Goal: Transaction & Acquisition: Download file/media

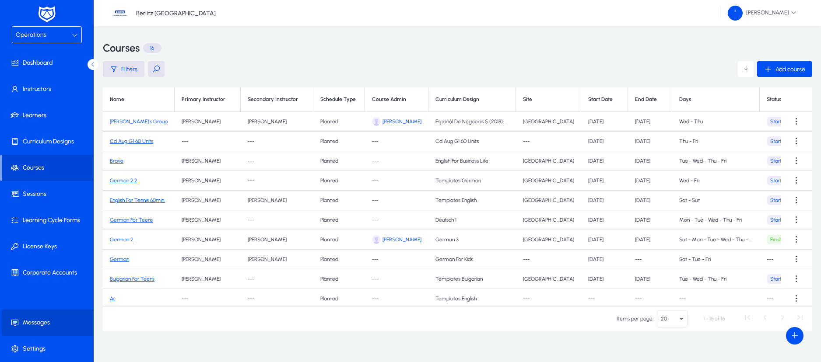
click at [41, 319] on span "Messages" at bounding box center [49, 322] width 94 height 9
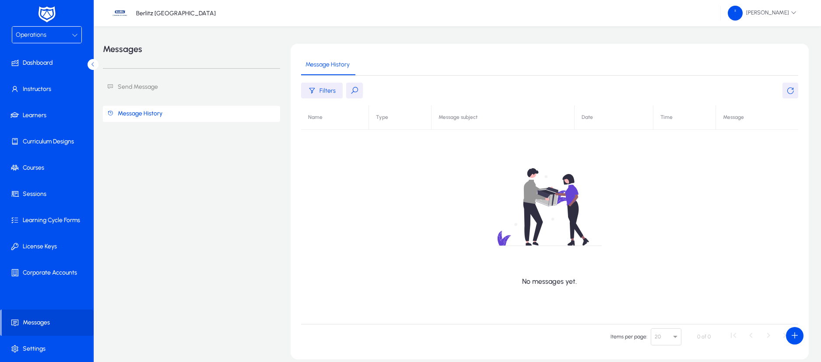
click at [75, 33] on icon at bounding box center [75, 35] width 6 height 6
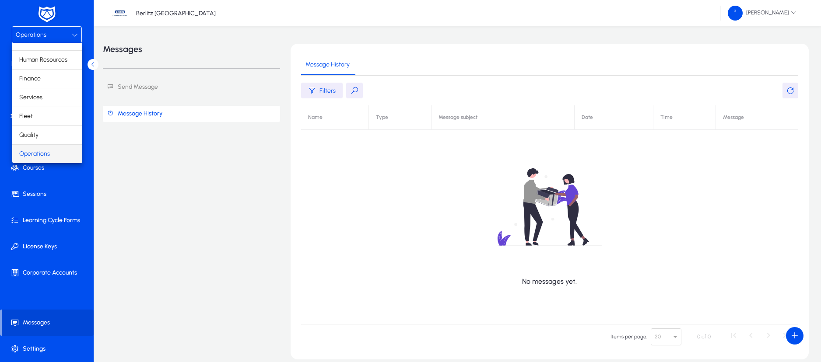
scroll to position [30, 0]
click at [37, 171] on div at bounding box center [410, 181] width 821 height 362
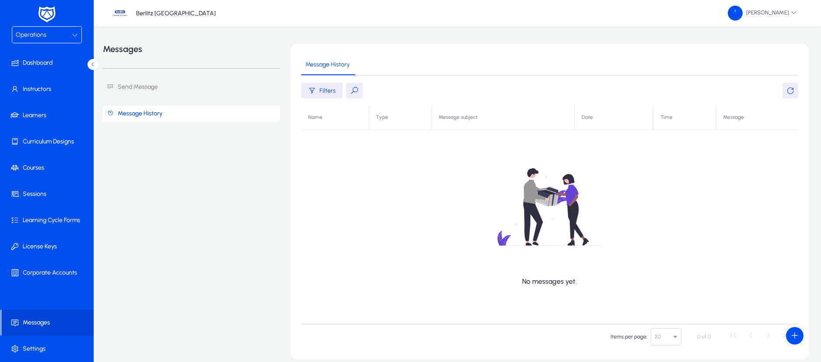
click at [68, 34] on div "Operations" at bounding box center [44, 34] width 56 height 11
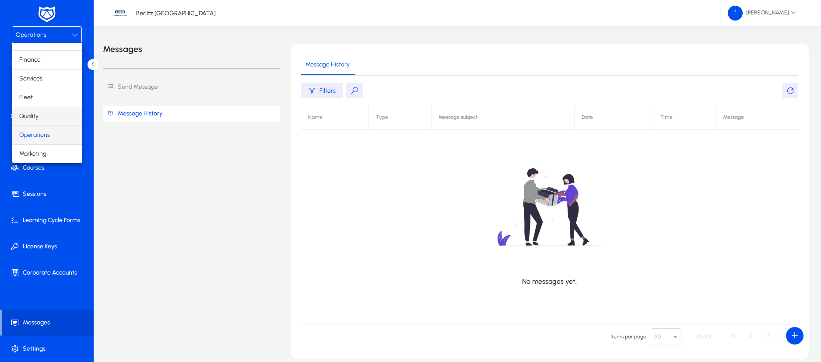
scroll to position [0, 0]
click at [44, 52] on mat-option "Sales" at bounding box center [47, 52] width 70 height 18
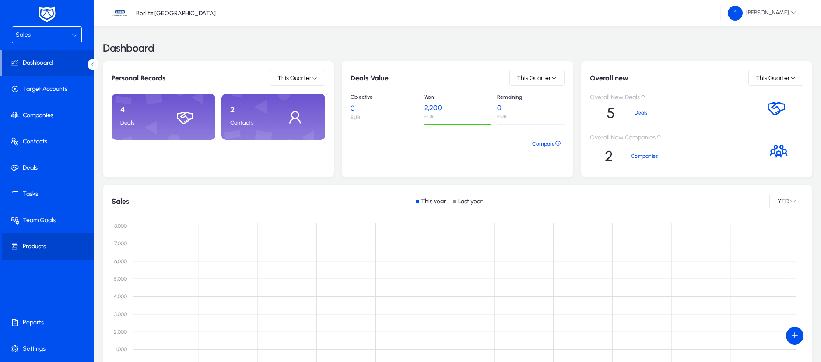
click at [47, 248] on span "Products" at bounding box center [49, 246] width 94 height 9
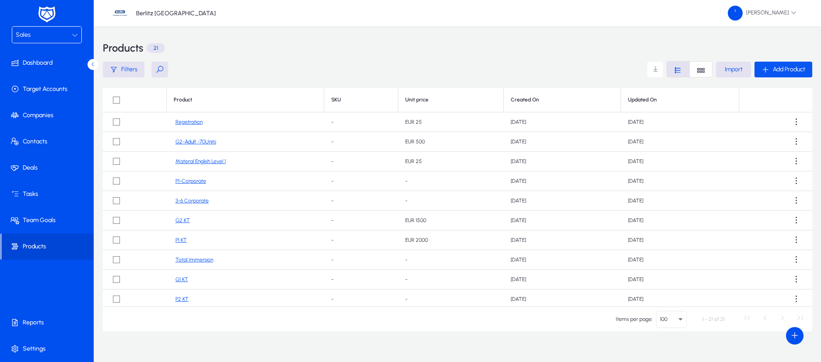
click at [800, 70] on span "Add Product" at bounding box center [788, 69] width 32 height 7
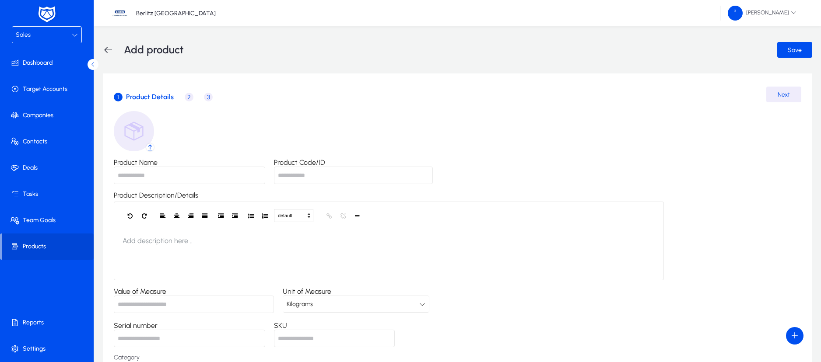
click at [182, 181] on input "Product Name" at bounding box center [189, 175] width 151 height 17
type input "*"
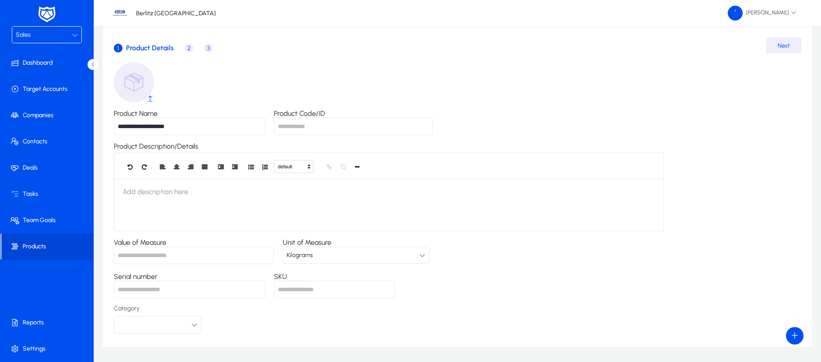
scroll to position [66, 0]
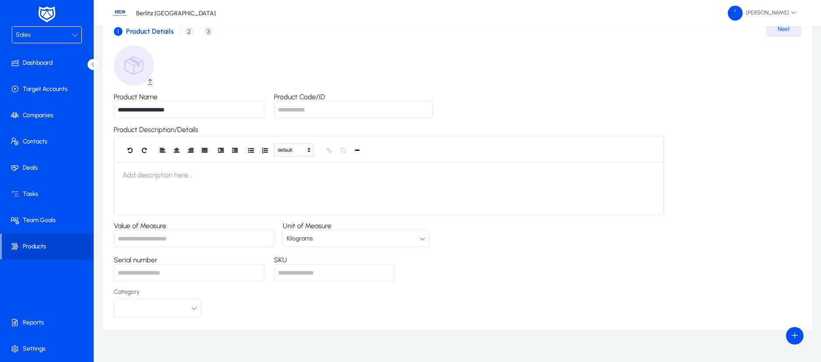
type input "**********"
click at [224, 240] on input "Value of Measure" at bounding box center [194, 238] width 160 height 17
click at [246, 236] on input "Value of Measure" at bounding box center [194, 238] width 160 height 17
type input "*"
click at [313, 239] on span "Kilograms" at bounding box center [300, 238] width 26 height 7
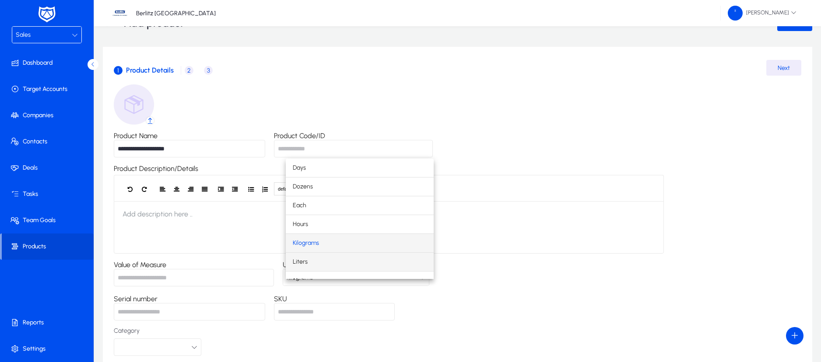
scroll to position [0, 0]
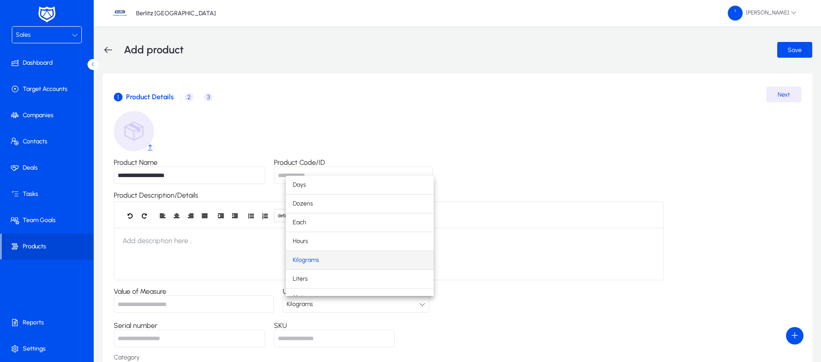
click at [277, 176] on div at bounding box center [410, 181] width 821 height 362
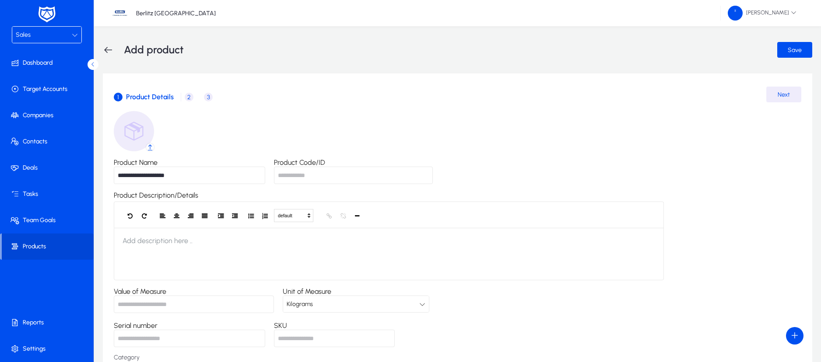
click at [280, 175] on input "Product Code/ID" at bounding box center [353, 175] width 159 height 17
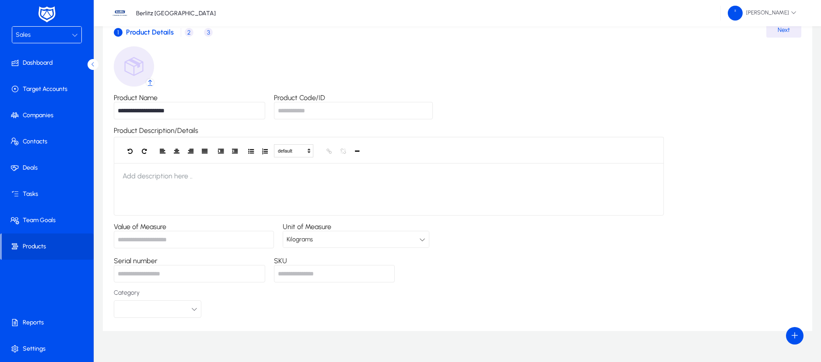
scroll to position [77, 0]
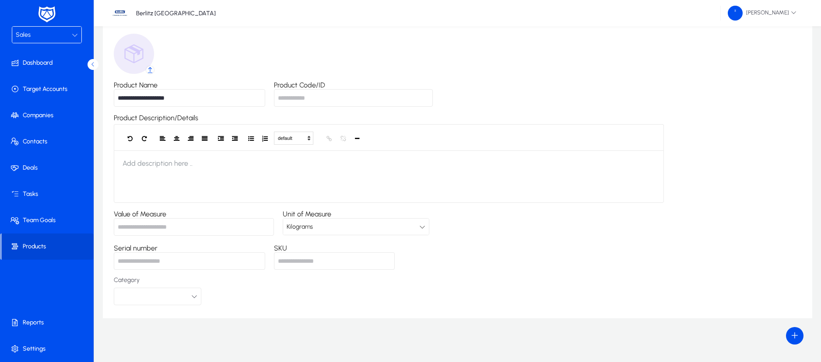
click at [196, 229] on input "*" at bounding box center [194, 226] width 160 height 17
click at [341, 228] on div "Kilograms" at bounding box center [353, 226] width 133 height 11
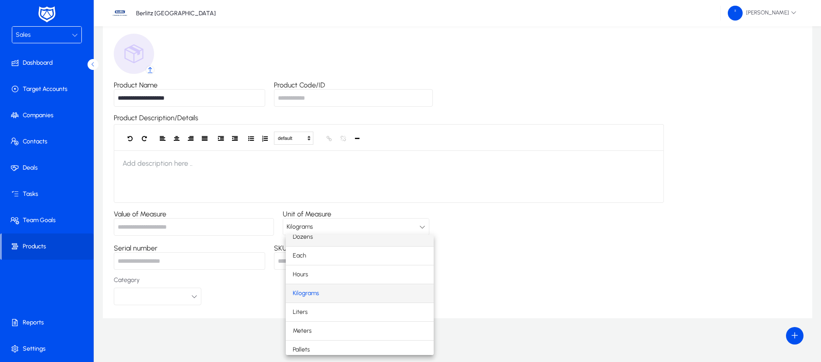
scroll to position [49, 0]
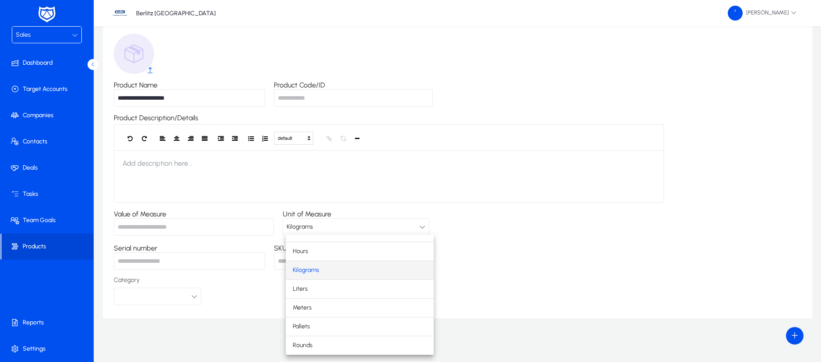
click at [560, 241] on div at bounding box center [410, 181] width 821 height 362
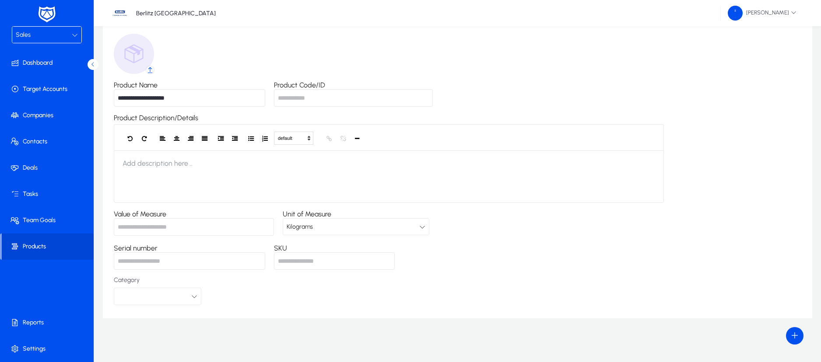
click at [423, 228] on icon at bounding box center [422, 227] width 6 height 6
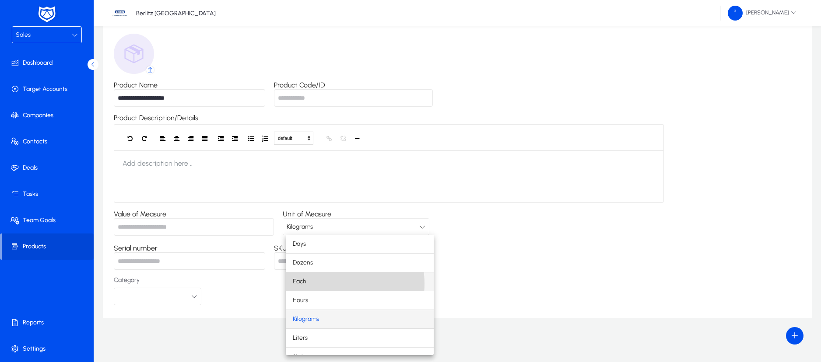
click at [329, 284] on mat-option "Each" at bounding box center [360, 282] width 148 height 18
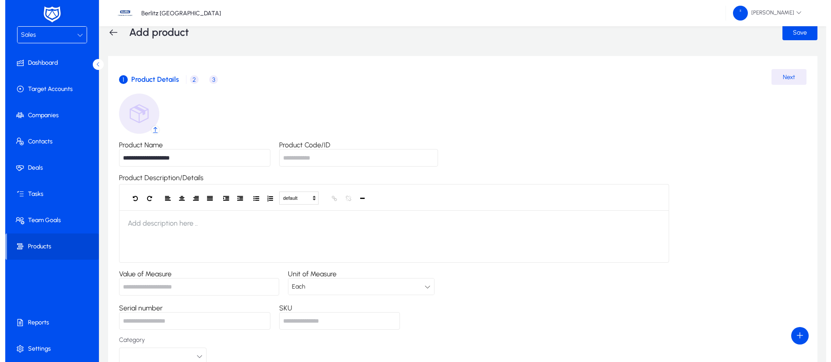
scroll to position [0, 0]
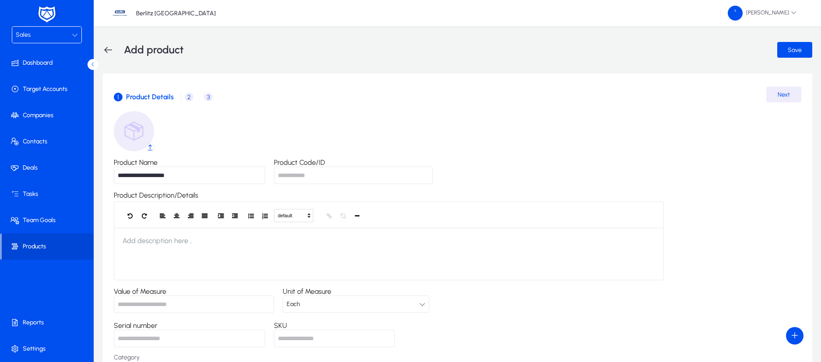
click at [188, 95] on span "2" at bounding box center [189, 97] width 9 height 9
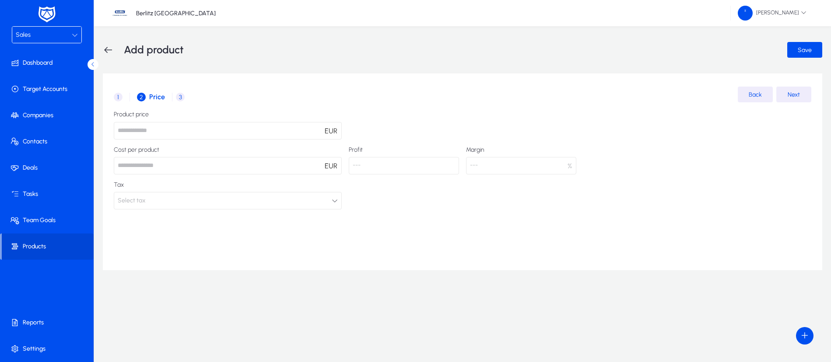
click at [188, 126] on input "number" at bounding box center [228, 130] width 228 height 17
type input "**"
click at [221, 164] on input "number" at bounding box center [228, 165] width 228 height 17
type input "**"
click at [438, 211] on div "1 Product Details 2 Price 3 Product Information Back Next Product price ** EUR …" at bounding box center [462, 171] width 719 height 197
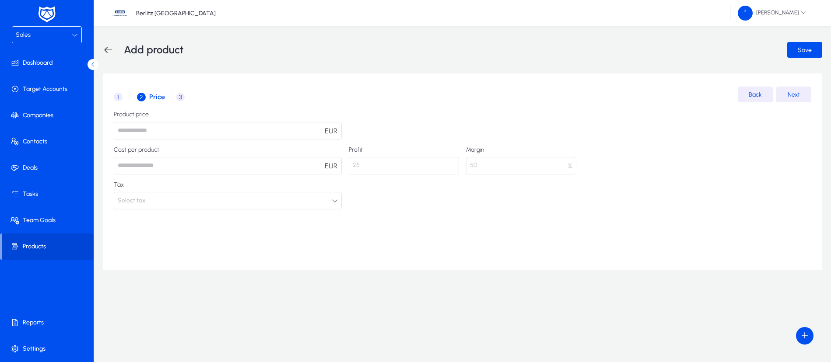
click at [172, 206] on button "Select tax" at bounding box center [228, 200] width 228 height 17
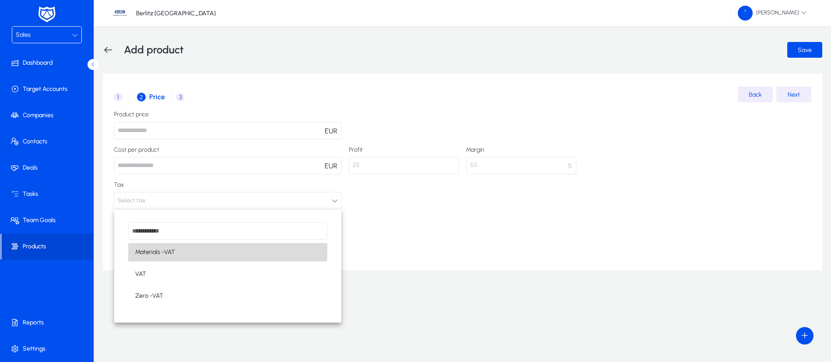
click at [169, 251] on span "Materials -VAT" at bounding box center [155, 252] width 40 height 10
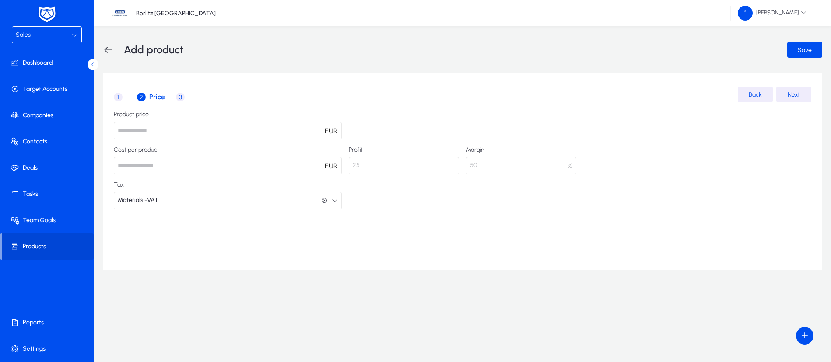
click at [179, 97] on span "3" at bounding box center [180, 97] width 9 height 9
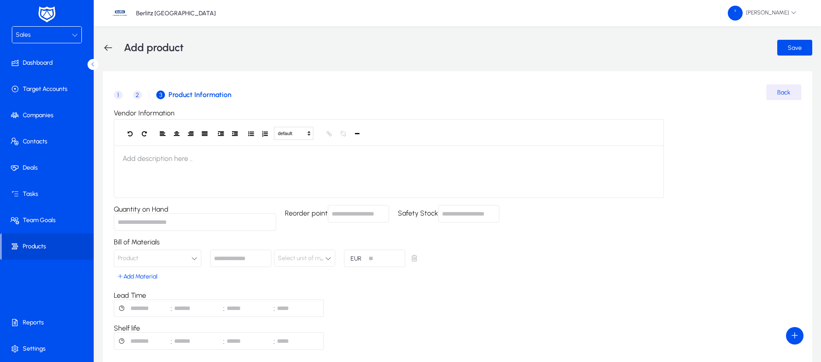
scroll to position [0, 0]
click at [116, 98] on span "1" at bounding box center [118, 97] width 9 height 9
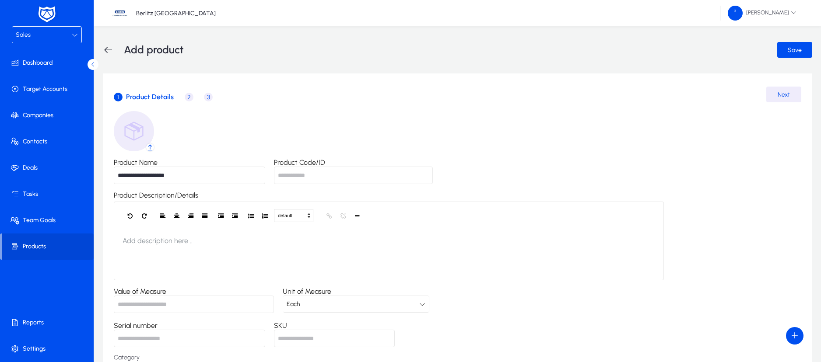
click at [189, 180] on input "**********" at bounding box center [189, 175] width 151 height 17
click at [142, 171] on input "**********" at bounding box center [189, 175] width 151 height 17
click at [149, 172] on input "**********" at bounding box center [189, 175] width 151 height 17
type input "**********"
click at [797, 52] on span "Save" at bounding box center [794, 49] width 14 height 7
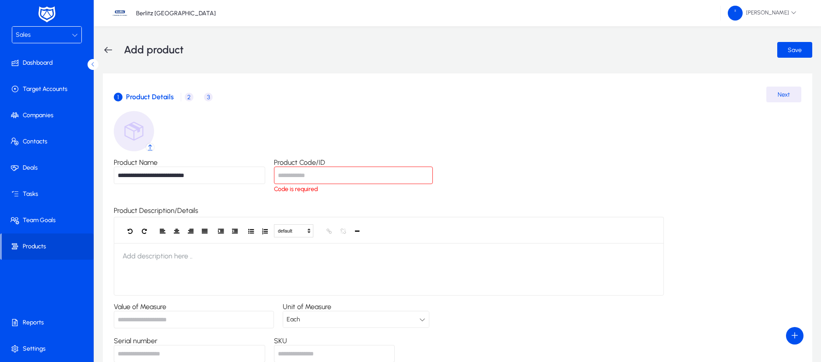
click at [395, 181] on input "Product Code/ID" at bounding box center [353, 175] width 159 height 17
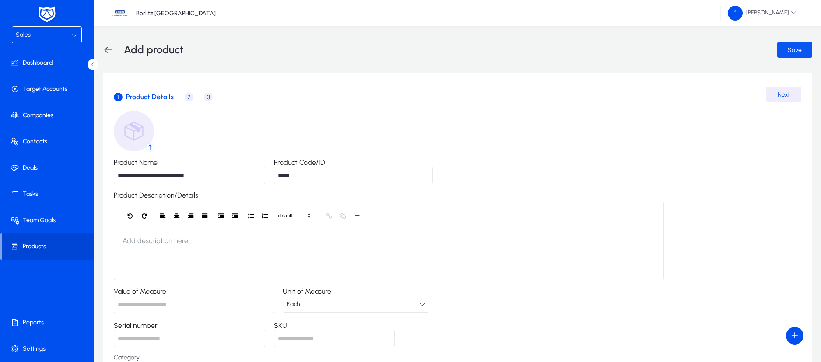
type input "*****"
click at [794, 50] on span "Save" at bounding box center [794, 49] width 14 height 7
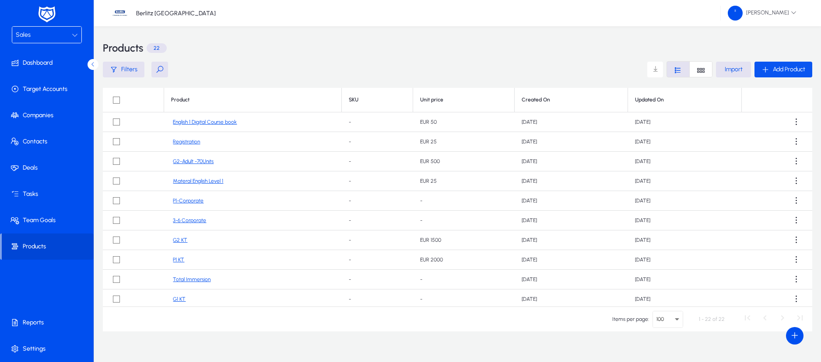
click at [782, 69] on span "Add Product" at bounding box center [788, 69] width 32 height 7
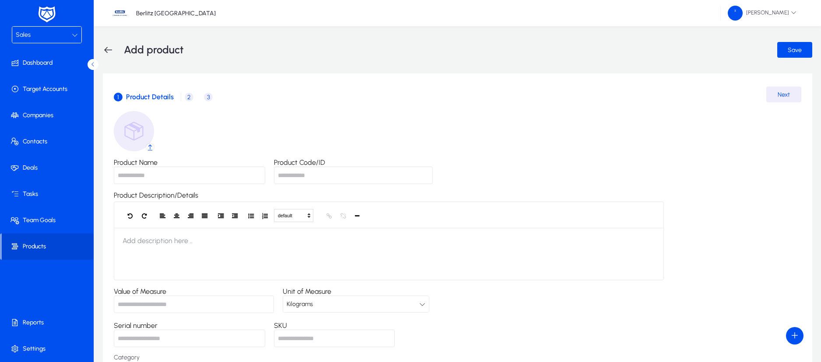
click at [173, 173] on input "Product Name" at bounding box center [189, 175] width 151 height 17
type input "**********"
click at [321, 179] on input "Product Code/ID" at bounding box center [353, 175] width 159 height 17
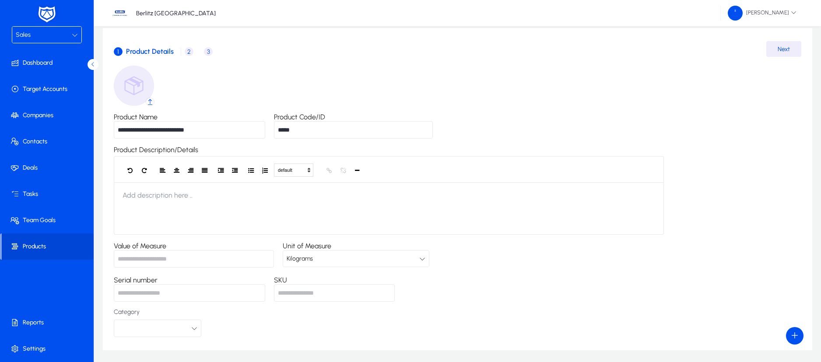
scroll to position [77, 0]
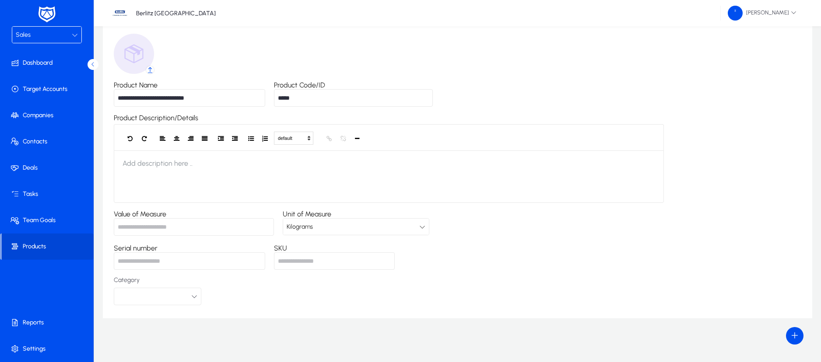
type input "*****"
click at [258, 227] on input "Value of Measure" at bounding box center [194, 226] width 160 height 17
type input "*"
click at [349, 226] on div "Kilograms" at bounding box center [353, 226] width 133 height 11
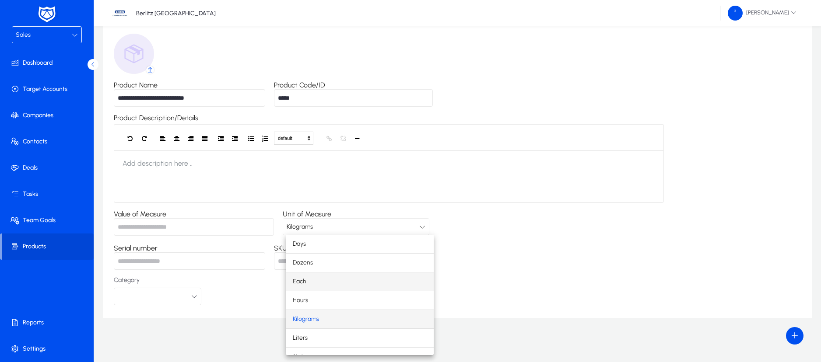
click at [314, 283] on mat-option "Each" at bounding box center [360, 282] width 148 height 18
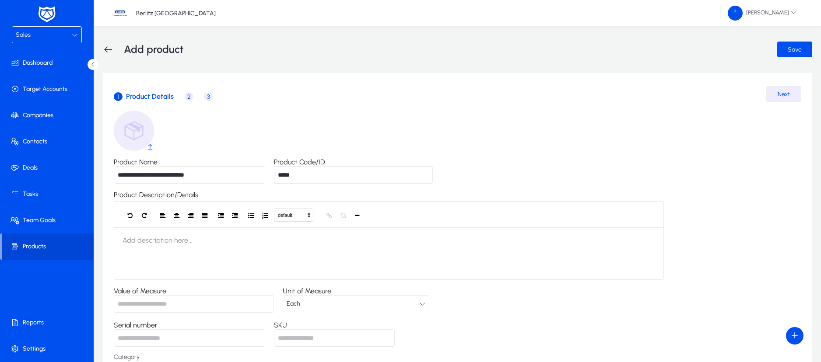
scroll to position [0, 0]
click at [187, 96] on span "2" at bounding box center [189, 97] width 9 height 9
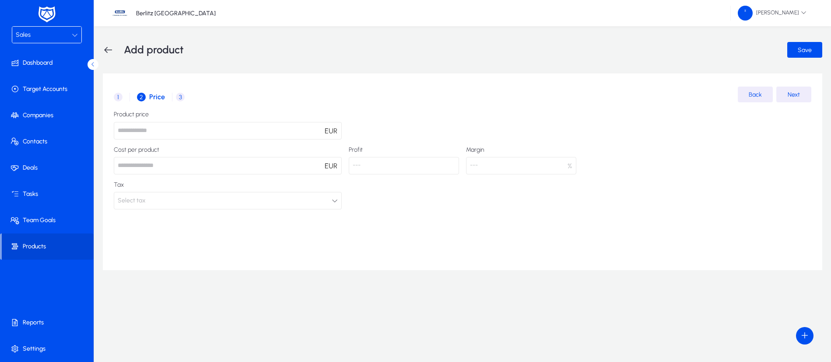
click at [208, 129] on input "number" at bounding box center [228, 130] width 228 height 17
type input "***"
click at [231, 171] on input "number" at bounding box center [228, 165] width 228 height 17
type input "**"
click at [179, 96] on span "3" at bounding box center [180, 97] width 9 height 9
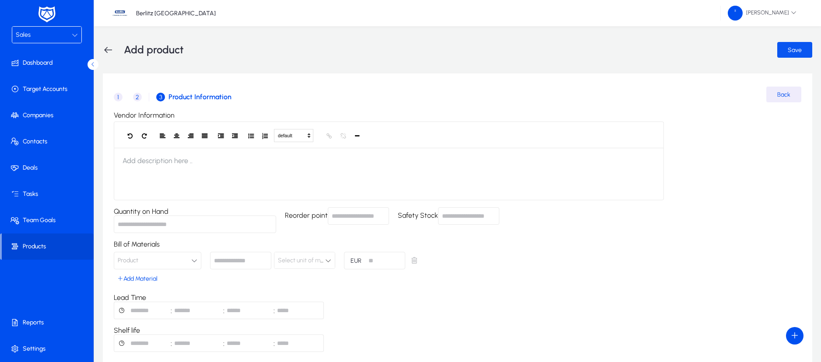
click at [786, 48] on span "submit" at bounding box center [794, 49] width 35 height 21
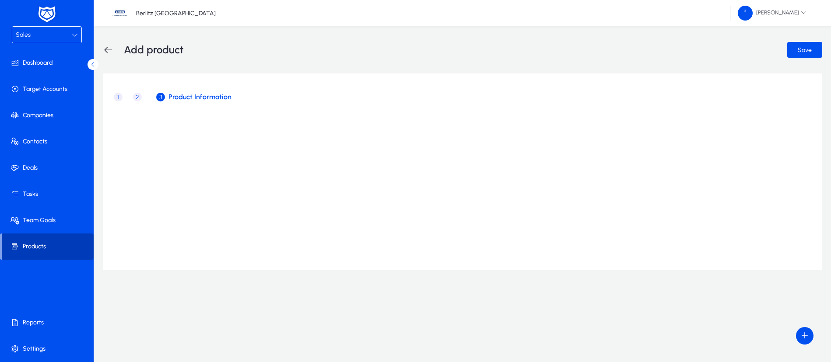
click at [18, 249] on icon at bounding box center [16, 246] width 12 height 9
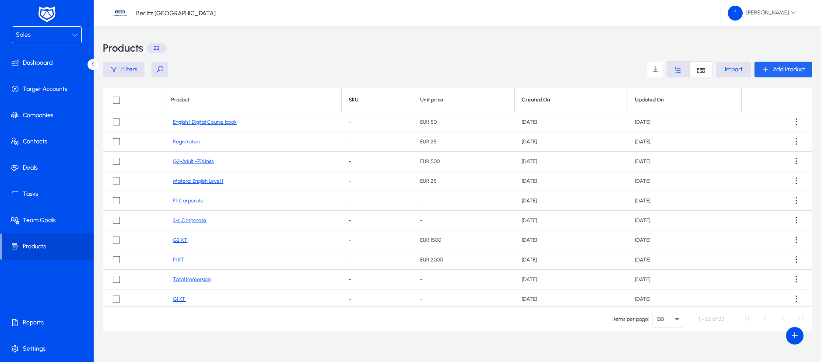
click at [777, 70] on span "Add Product" at bounding box center [788, 69] width 32 height 7
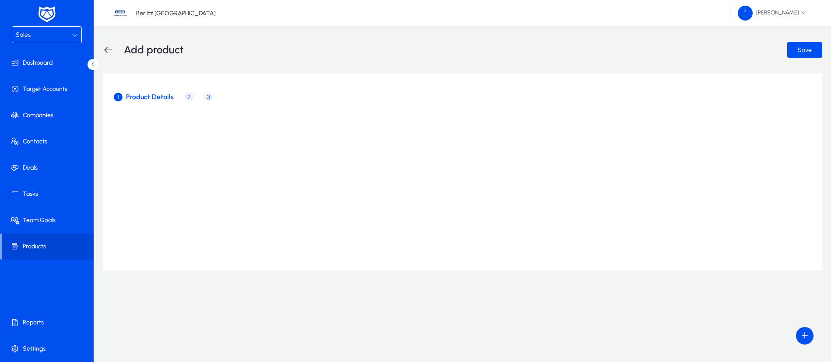
click at [109, 49] on icon at bounding box center [108, 50] width 10 height 10
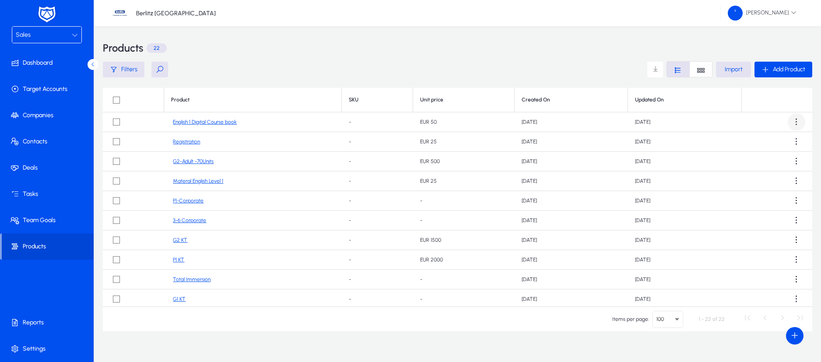
click at [788, 121] on span at bounding box center [795, 121] width 17 height 17
click at [790, 66] on div at bounding box center [410, 181] width 821 height 362
click at [215, 180] on link "Materal English Level 1" at bounding box center [198, 181] width 50 height 7
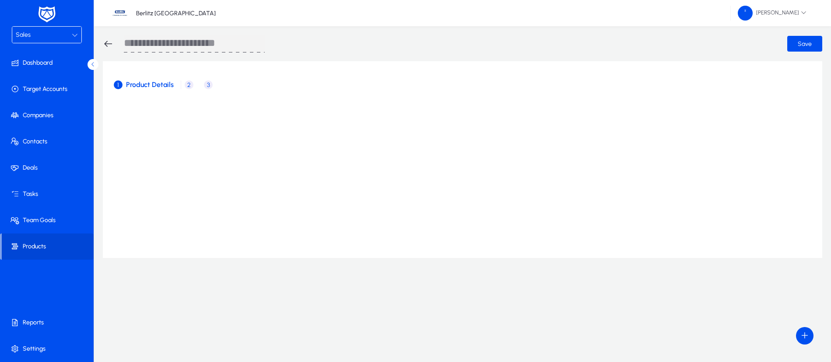
click at [191, 84] on span "2" at bounding box center [189, 84] width 9 height 9
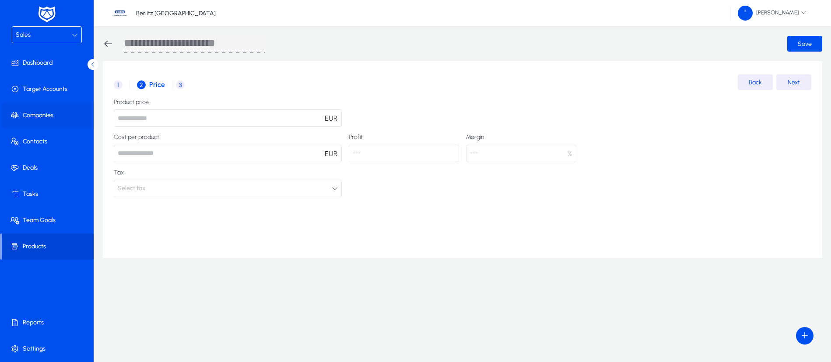
drag, startPoint x: 144, startPoint y: 117, endPoint x: 84, endPoint y: 120, distance: 60.0
click at [84, 120] on mat-sidenav-container "**********" at bounding box center [415, 181] width 831 height 362
type input "***"
click at [280, 155] on input "number" at bounding box center [228, 153] width 228 height 17
click at [631, 134] on div "Product price *** EUR Cost per product EUR Profit --- Margin --- % Tax Select t…" at bounding box center [462, 148] width 697 height 98
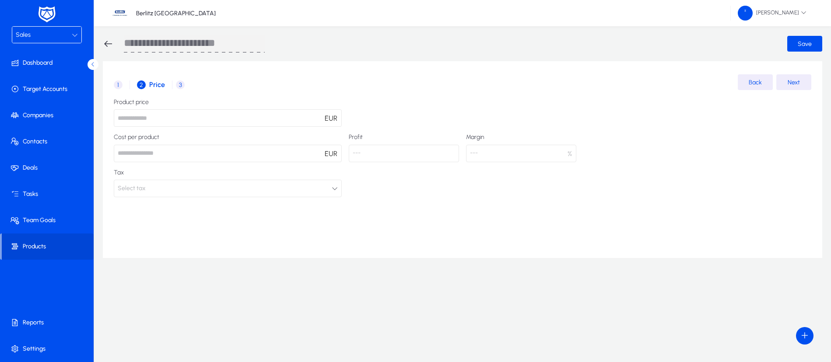
click at [290, 154] on input "number" at bounding box center [228, 153] width 228 height 17
type input "**"
click at [399, 204] on div "1 Product Details 2 Price 3 Product Information Back Next Product price *** EUR…" at bounding box center [462, 159] width 719 height 197
click at [182, 85] on span "3" at bounding box center [180, 84] width 9 height 9
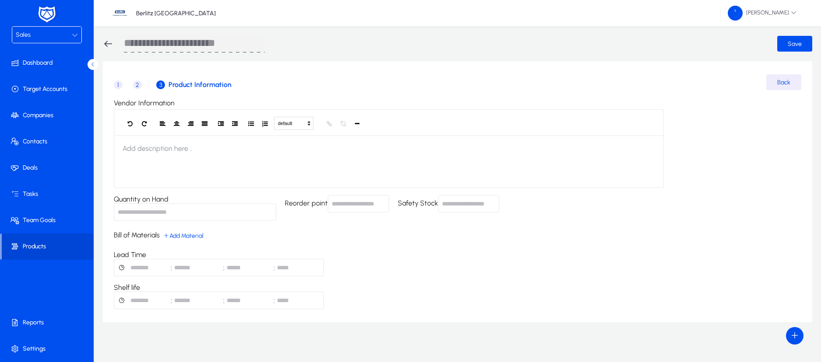
click at [122, 87] on span "1" at bounding box center [118, 84] width 9 height 9
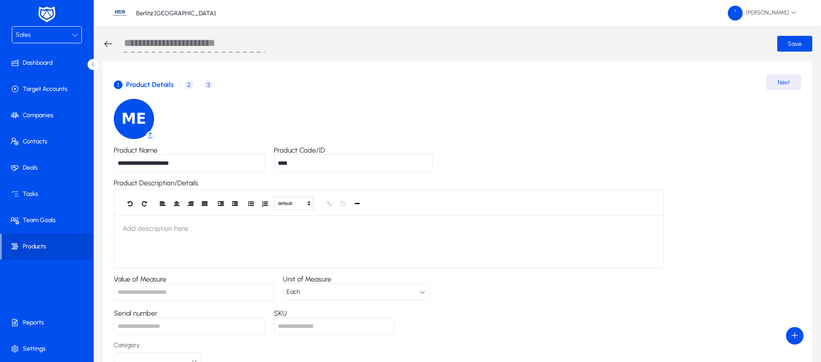
click at [191, 162] on input "**********" at bounding box center [189, 162] width 151 height 17
type input "**********"
click at [785, 44] on span "submit" at bounding box center [794, 43] width 35 height 21
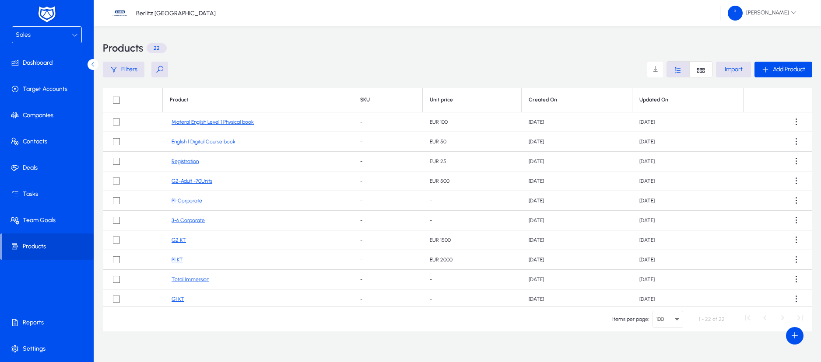
click at [63, 39] on div "Sales" at bounding box center [44, 34] width 56 height 11
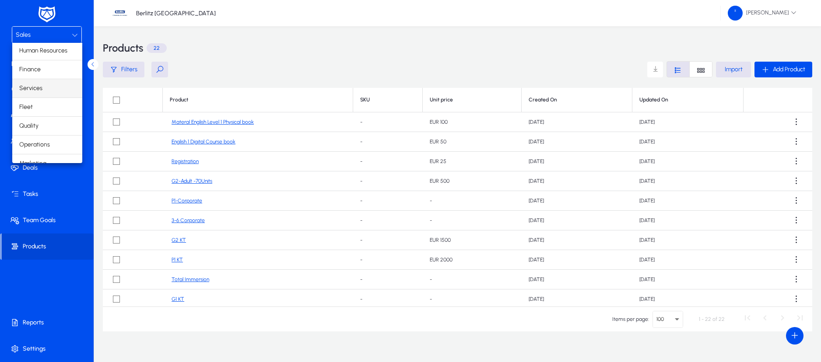
scroll to position [30, 0]
click at [47, 136] on span "Operations" at bounding box center [34, 135] width 31 height 10
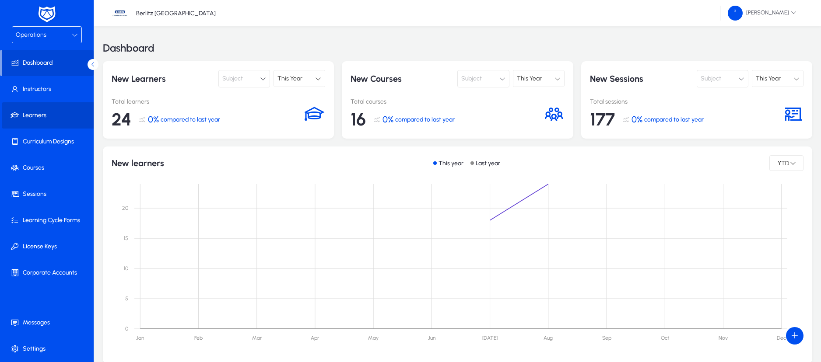
click at [34, 118] on span "Learners" at bounding box center [49, 115] width 94 height 9
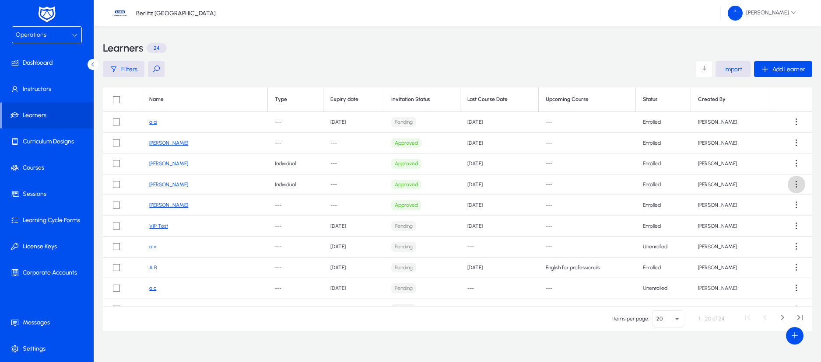
click at [794, 184] on span at bounding box center [795, 184] width 17 height 17
click at [179, 185] on div at bounding box center [410, 181] width 821 height 362
click at [180, 184] on link "[PERSON_NAME]" at bounding box center [168, 185] width 39 height 6
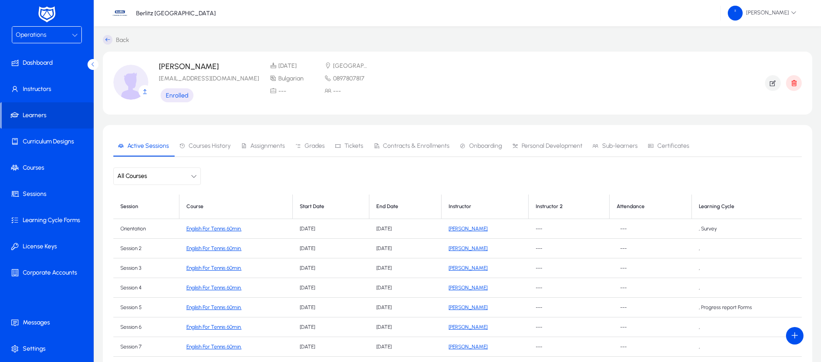
click at [428, 146] on span "Contracts & Enrollments" at bounding box center [416, 146] width 66 height 6
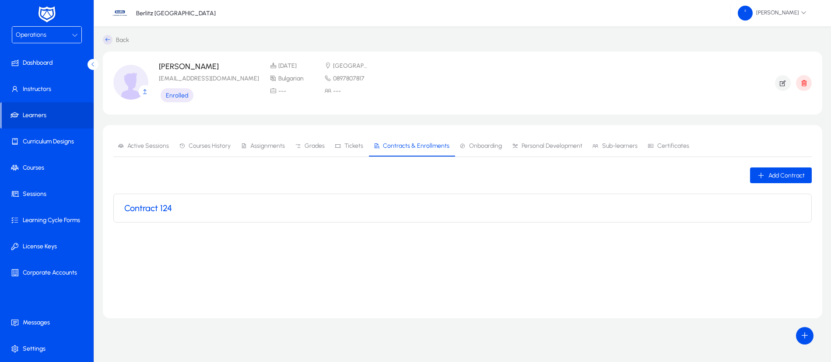
click at [205, 208] on div "Contract 124" at bounding box center [462, 208] width 676 height 10
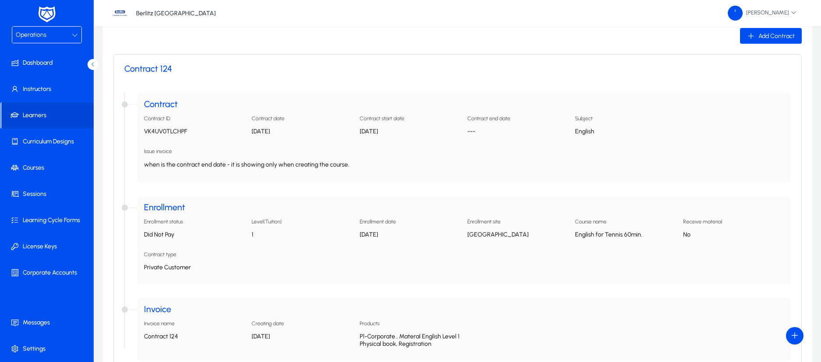
scroll to position [203, 0]
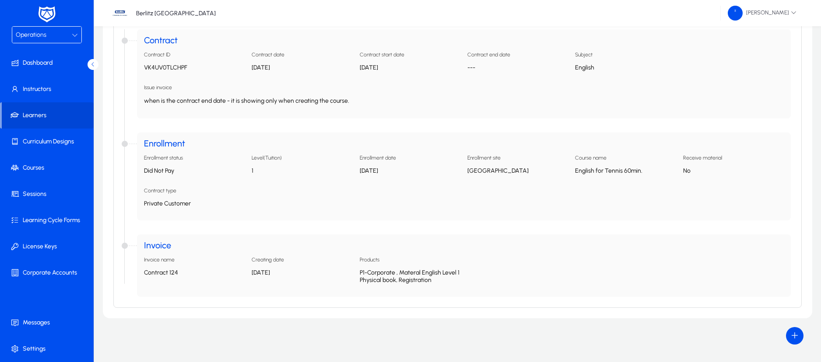
click at [386, 277] on p "P1-Corporate , Materal English Level 1 Physical book, Registration" at bounding box center [410, 276] width 101 height 15
click at [423, 280] on p "P1-Corporate , Materal English Level 1 Physical book, Registration" at bounding box center [410, 276] width 101 height 15
click at [426, 266] on app-accordion-property-info "Products P1-Corporate , Materal English Level 1 Physical book, Registration" at bounding box center [410, 273] width 101 height 33
click at [423, 284] on app-accordion-property-info "Products P1-Corporate , Materal English Level 1 Physical book, Registration" at bounding box center [410, 273] width 101 height 33
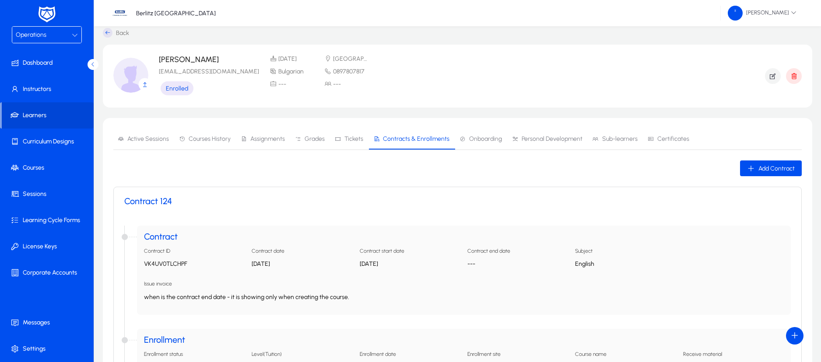
scroll to position [0, 0]
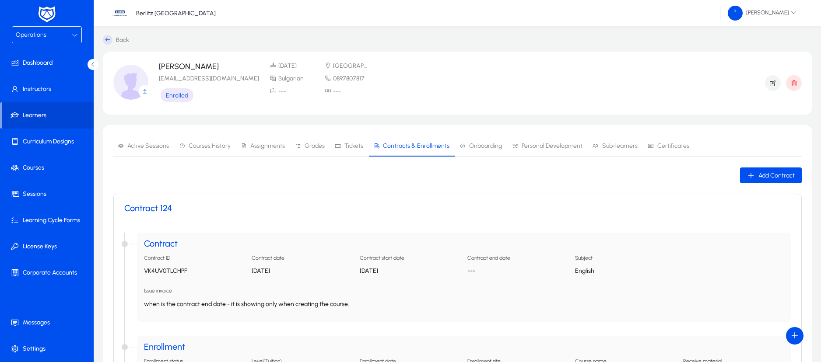
click at [67, 29] on div "Operations" at bounding box center [44, 34] width 56 height 11
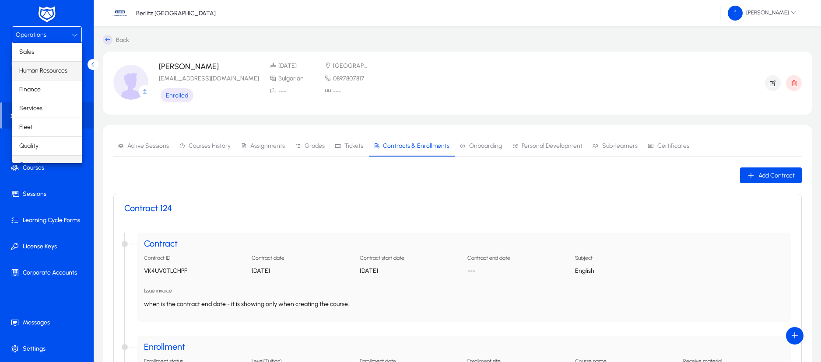
scroll to position [11, 0]
click at [44, 76] on mat-option "Finance" at bounding box center [47, 79] width 70 height 18
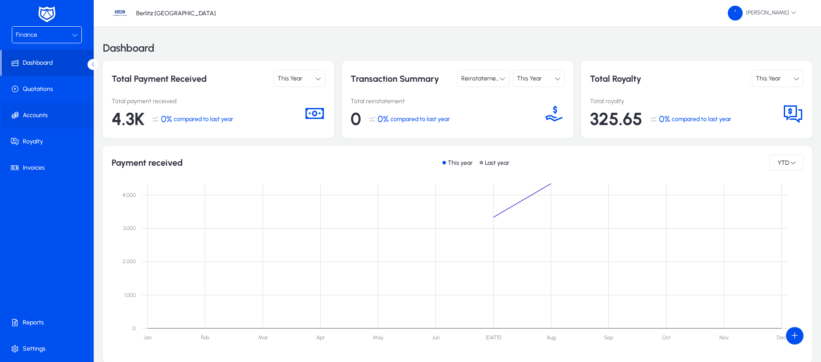
click at [44, 116] on span "Accounts" at bounding box center [49, 115] width 94 height 9
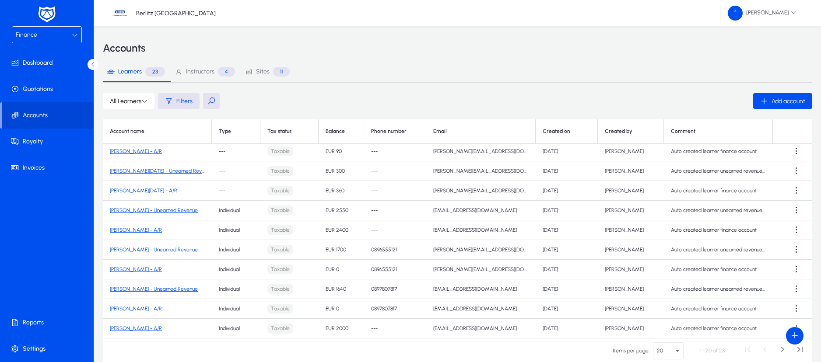
scroll to position [199, 0]
click at [136, 291] on link "[PERSON_NAME] - Unearned Revenue" at bounding box center [154, 289] width 88 height 6
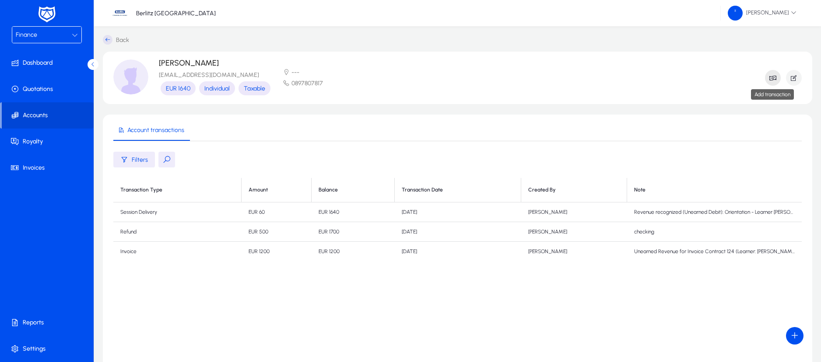
click at [772, 76] on icon "button" at bounding box center [773, 78] width 8 height 8
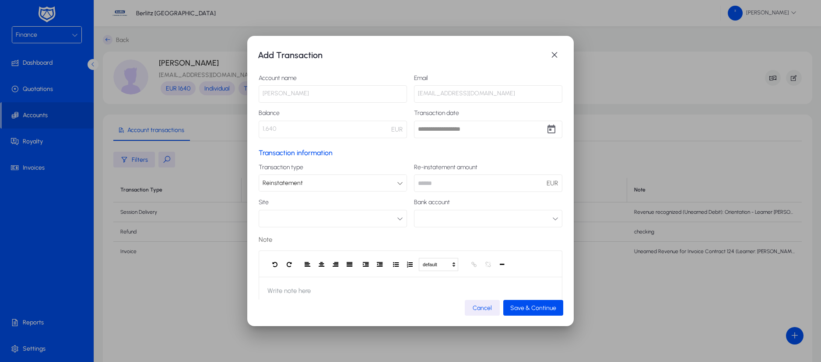
click at [305, 183] on div "Reinstatement" at bounding box center [329, 183] width 134 height 11
click at [450, 180] on div at bounding box center [410, 181] width 821 height 362
click at [370, 186] on div "Reinstatement" at bounding box center [329, 183] width 134 height 11
click at [469, 304] on div at bounding box center [410, 181] width 821 height 362
click at [554, 51] on span "button" at bounding box center [553, 54] width 17 height 17
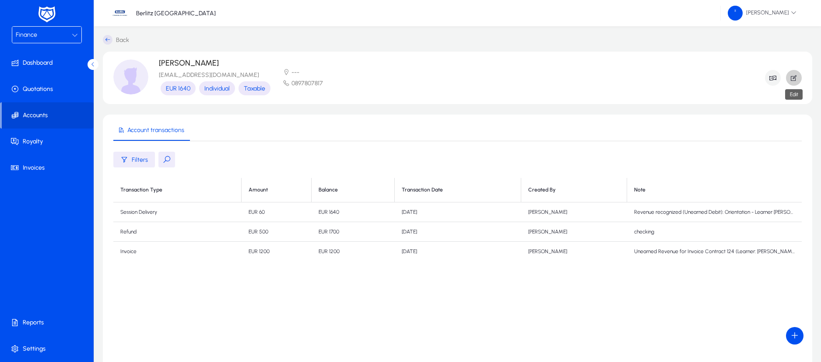
click at [791, 80] on icon "button" at bounding box center [794, 78] width 8 height 8
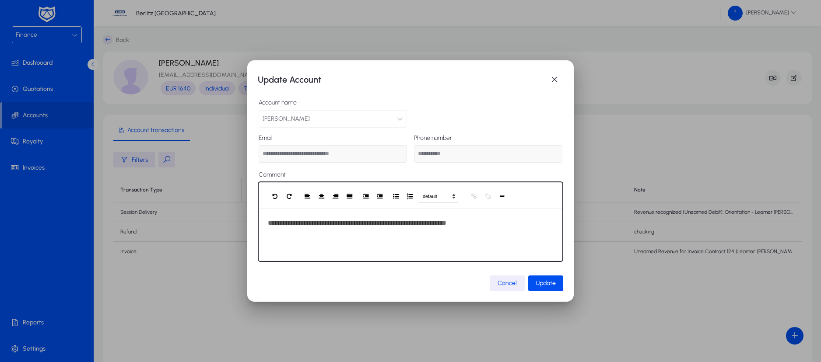
click at [314, 225] on div "**********" at bounding box center [411, 235] width 304 height 52
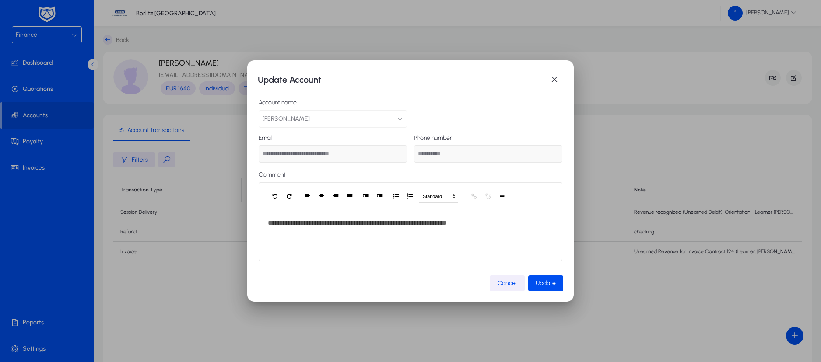
click at [509, 283] on span "Cancel" at bounding box center [506, 283] width 19 height 7
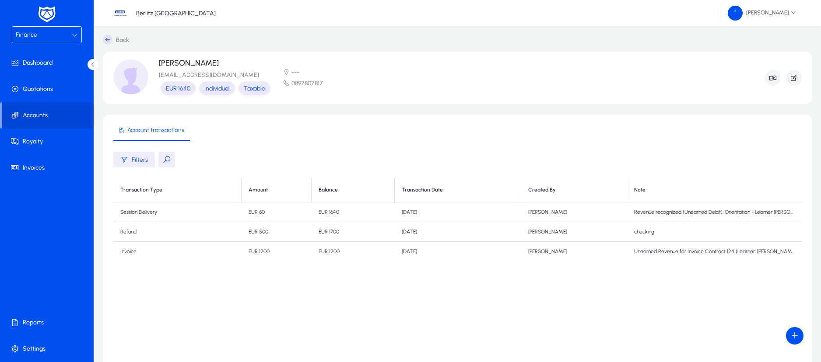
click at [108, 41] on icon at bounding box center [108, 40] width 10 height 10
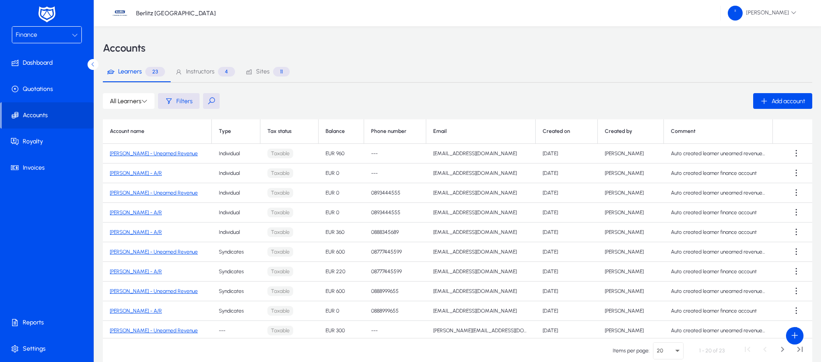
scroll to position [197, 0]
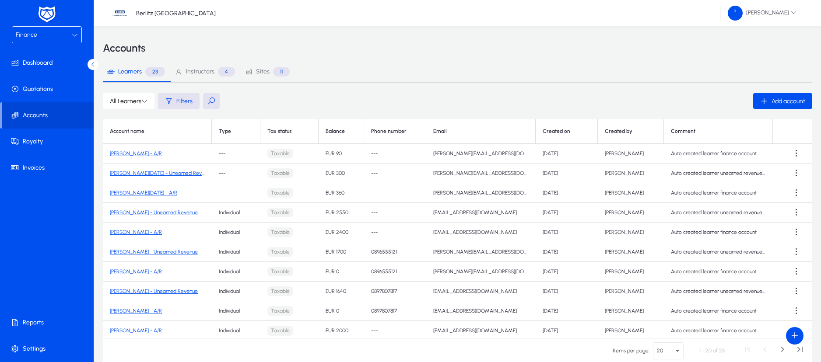
click at [161, 312] on link "[PERSON_NAME] - A/R" at bounding box center [136, 311] width 52 height 6
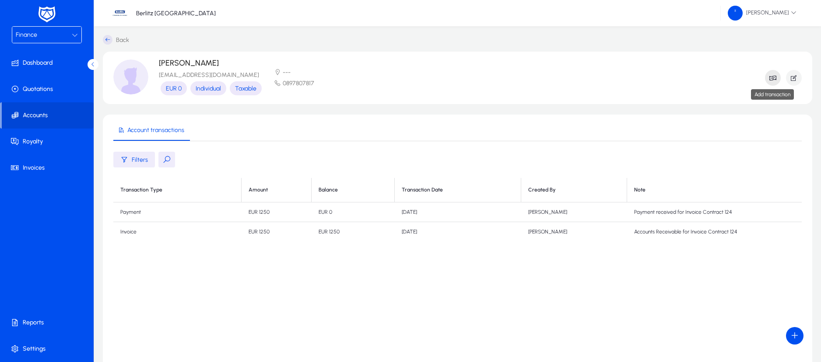
click at [771, 76] on icon "button" at bounding box center [773, 78] width 8 height 8
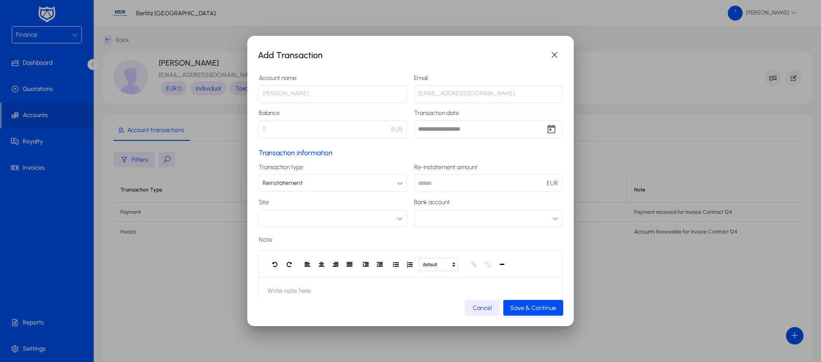
click at [332, 178] on div "Reinstatement" at bounding box center [329, 183] width 134 height 11
click at [556, 54] on div at bounding box center [410, 181] width 821 height 362
click at [549, 55] on span "button" at bounding box center [553, 54] width 17 height 17
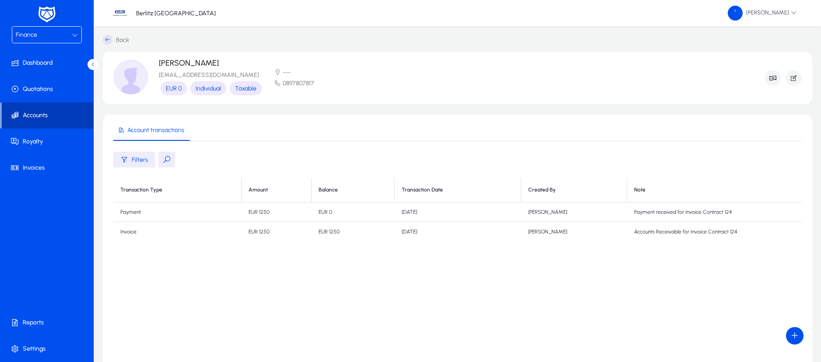
click at [24, 117] on span "Accounts" at bounding box center [48, 115] width 92 height 9
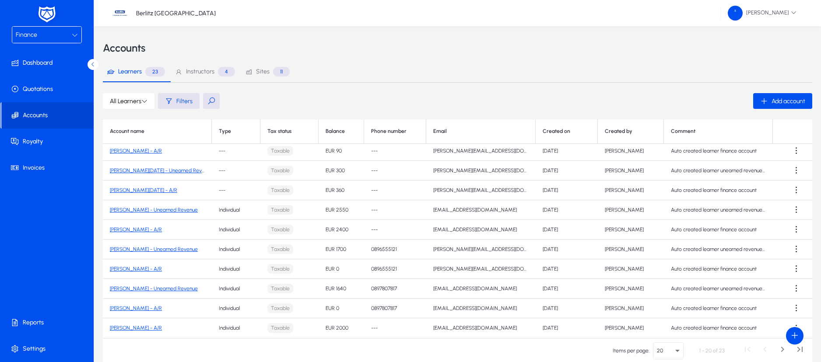
click at [59, 33] on div "Finance" at bounding box center [44, 34] width 56 height 11
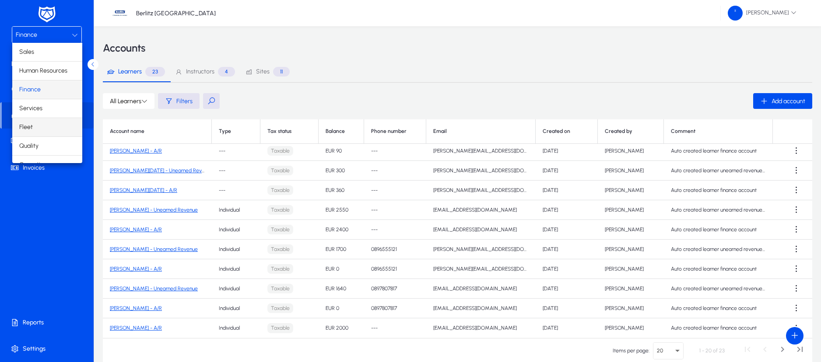
scroll to position [30, 0]
click at [35, 194] on div at bounding box center [410, 181] width 821 height 362
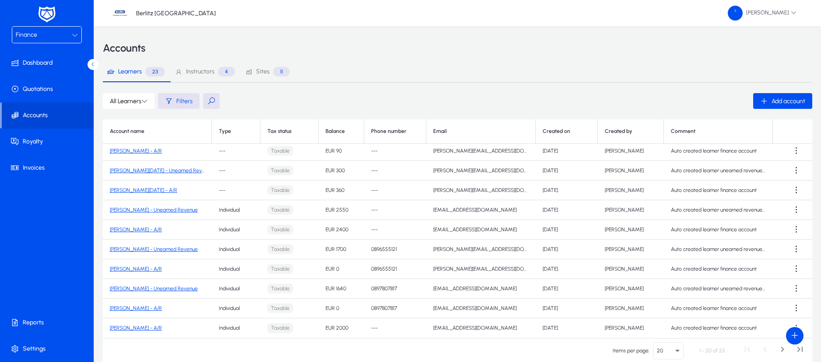
click at [69, 34] on div "Finance" at bounding box center [44, 34] width 56 height 11
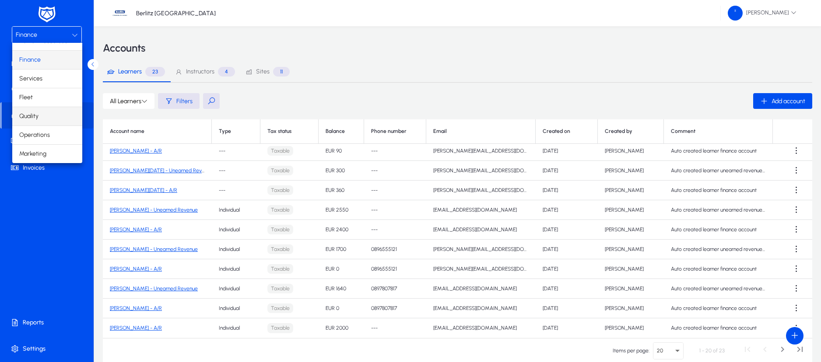
scroll to position [0, 0]
click at [37, 52] on mat-option "Sales" at bounding box center [47, 52] width 70 height 18
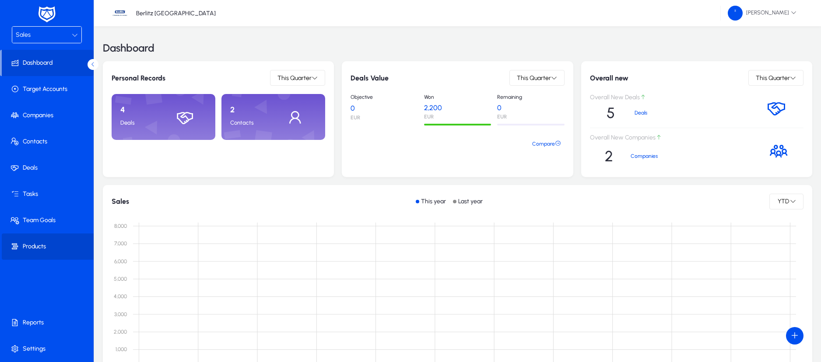
click at [42, 247] on span "Products" at bounding box center [49, 246] width 94 height 9
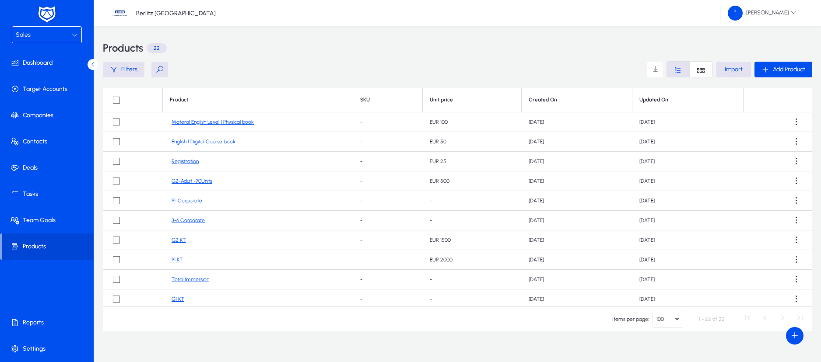
click at [208, 119] on link "Materal English Level 1 Physical book" at bounding box center [212, 122] width 82 height 7
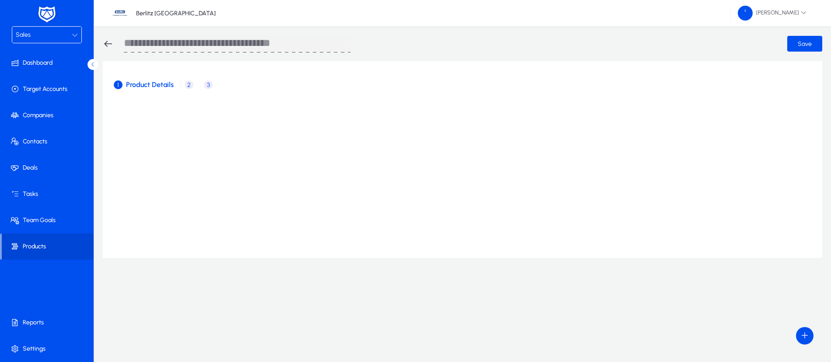
click at [193, 87] on span "2 Price" at bounding box center [190, 84] width 19 height 9
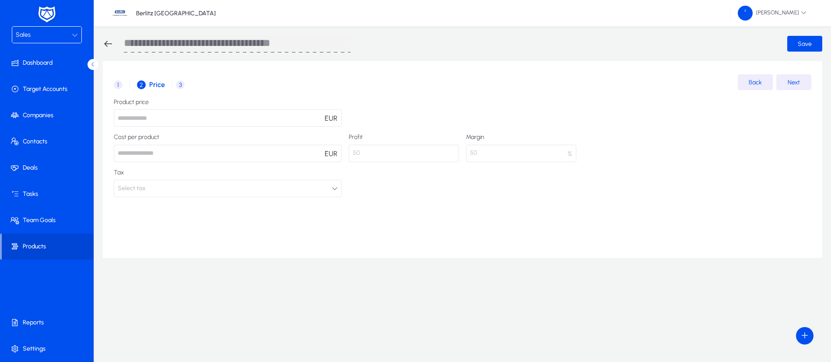
click at [108, 42] on icon at bounding box center [108, 43] width 10 height 10
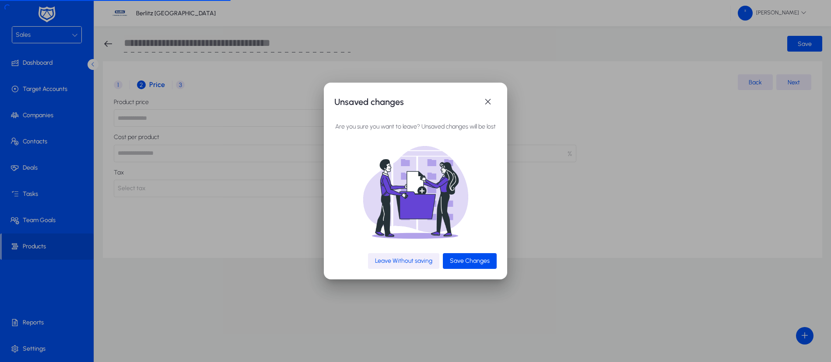
click at [409, 262] on span "Leave Without saving" at bounding box center [403, 260] width 57 height 7
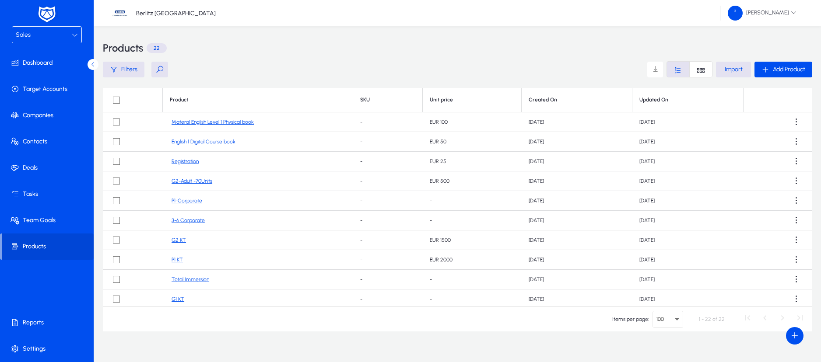
click at [66, 32] on div "Sales" at bounding box center [44, 34] width 56 height 11
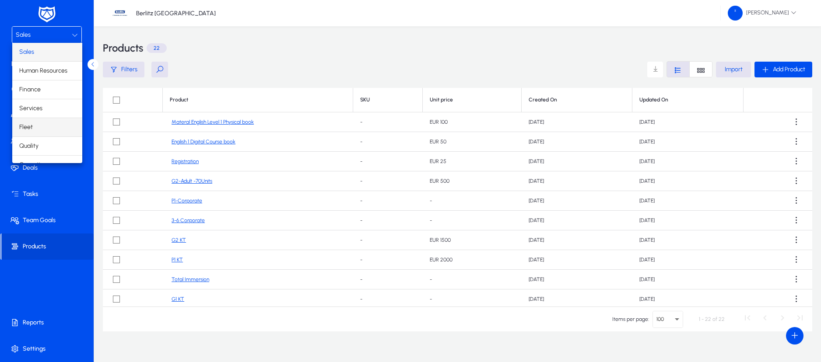
scroll to position [30, 0]
click at [48, 131] on span "Operations" at bounding box center [34, 135] width 31 height 10
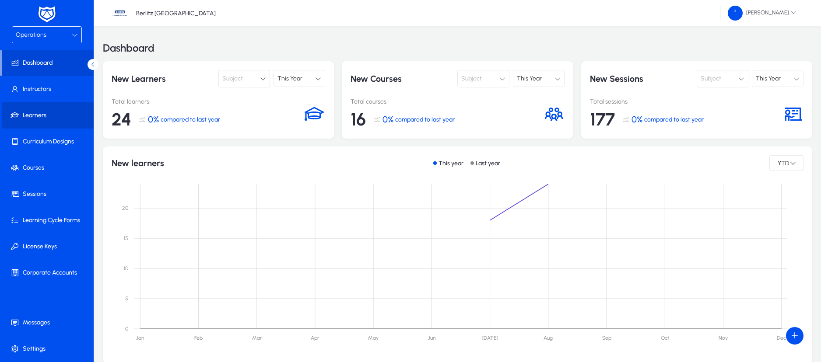
click at [49, 114] on span "Learners" at bounding box center [49, 115] width 94 height 9
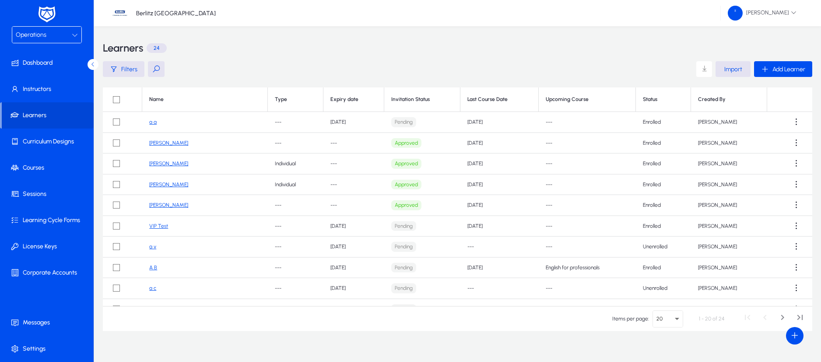
click at [421, 97] on th "Invitation Status" at bounding box center [422, 99] width 76 height 24
click at [794, 121] on span at bounding box center [795, 121] width 17 height 17
click at [172, 143] on div at bounding box center [410, 181] width 821 height 362
click at [793, 148] on span at bounding box center [795, 142] width 17 height 17
click at [772, 177] on button "Edit" at bounding box center [772, 183] width 55 height 18
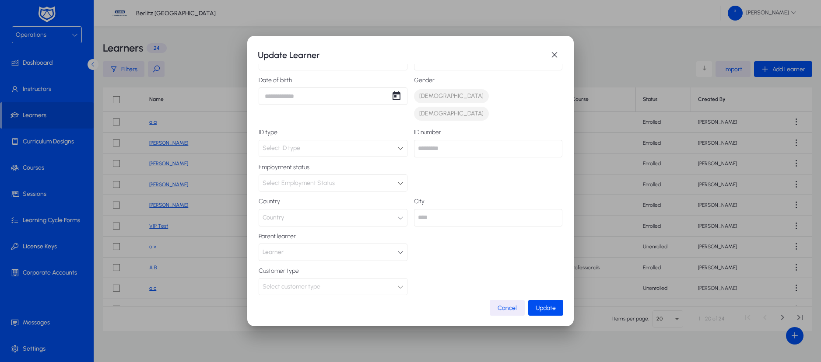
scroll to position [129, 0]
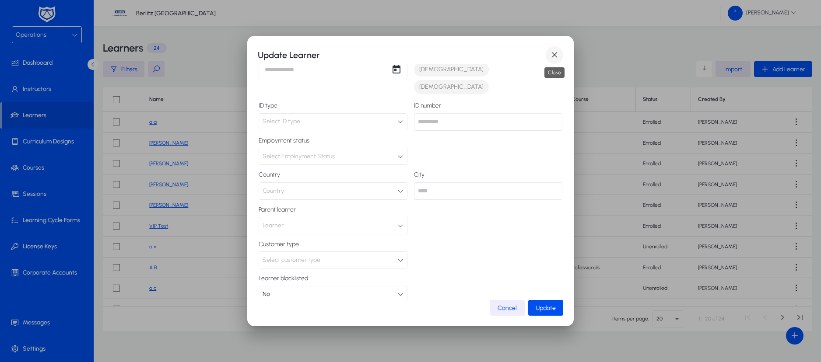
click at [556, 52] on span "button" at bounding box center [553, 54] width 17 height 17
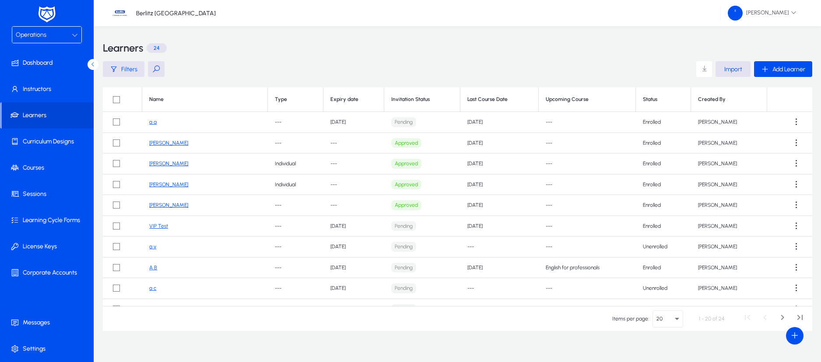
click at [154, 68] on button at bounding box center [156, 69] width 17 height 16
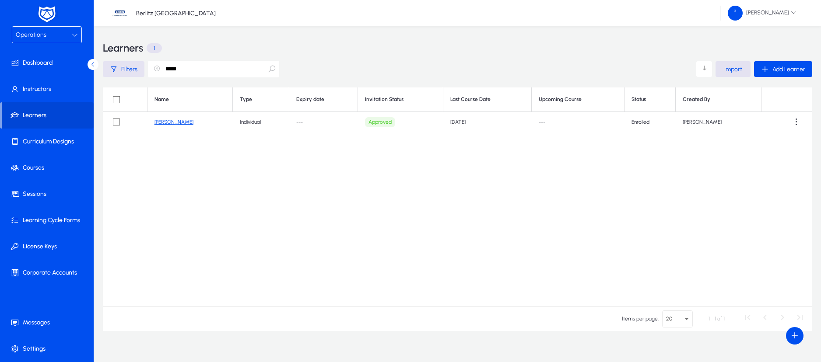
drag, startPoint x: 201, startPoint y: 70, endPoint x: 104, endPoint y: 60, distance: 98.1
click at [104, 61] on div "Filters *****" at bounding box center [134, 69] width 62 height 16
type input "*****"
click at [155, 70] on icon "button" at bounding box center [156, 68] width 7 height 7
click at [129, 66] on span "Filters" at bounding box center [129, 69] width 16 height 7
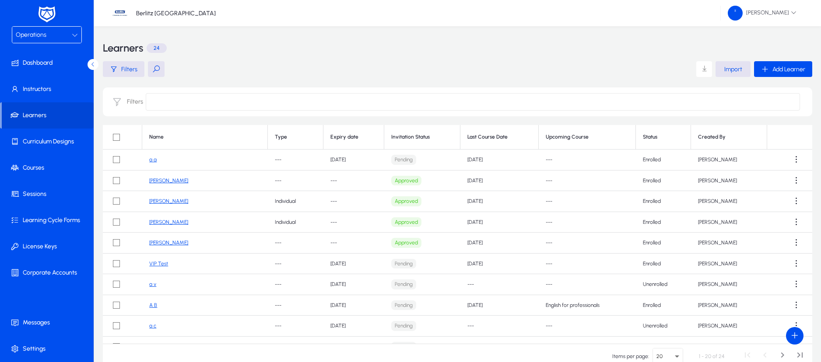
click at [161, 102] on input at bounding box center [473, 101] width 654 height 17
click at [359, 137] on div "Learner Name Learner Type" at bounding box center [472, 135] width 654 height 49
click at [344, 131] on div "Learner Name Learner Type" at bounding box center [472, 135] width 654 height 49
click at [338, 79] on main "Filters Import Add Learner Filters Name Type Expiry date Invitation Status Last…" at bounding box center [457, 215] width 709 height 308
click at [496, 137] on th "Last Course Date" at bounding box center [499, 137] width 78 height 24
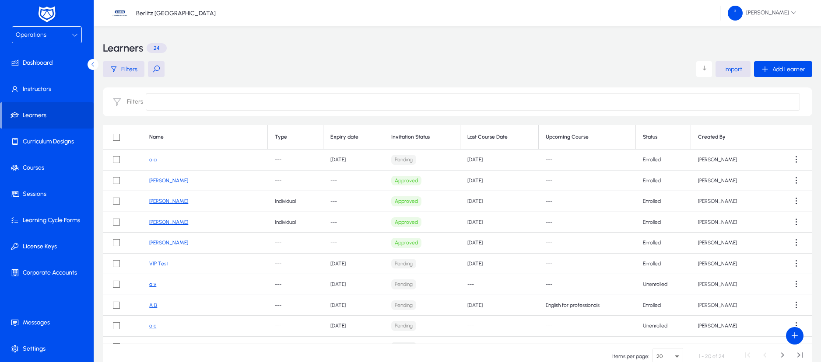
click at [511, 133] on th "Last Course Date" at bounding box center [499, 137] width 78 height 24
drag, startPoint x: 515, startPoint y: 137, endPoint x: 540, endPoint y: 133, distance: 25.4
click at [519, 136] on th "Last Course Date" at bounding box center [499, 137] width 78 height 24
click at [533, 132] on th "Last Course Date" at bounding box center [499, 137] width 78 height 24
click at [529, 131] on th "Last Course Date" at bounding box center [499, 137] width 78 height 24
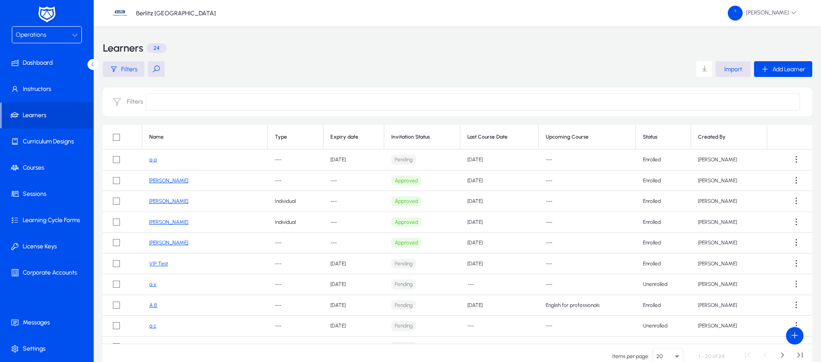
click at [517, 134] on th "Last Course Date" at bounding box center [499, 137] width 78 height 24
click at [489, 137] on th "Last Course Date" at bounding box center [499, 137] width 78 height 24
click at [486, 134] on th "Last Course Date" at bounding box center [499, 137] width 78 height 24
click at [523, 134] on th "Last Course Date" at bounding box center [499, 137] width 78 height 24
click at [605, 140] on th "Upcoming Course" at bounding box center [586, 137] width 97 height 24
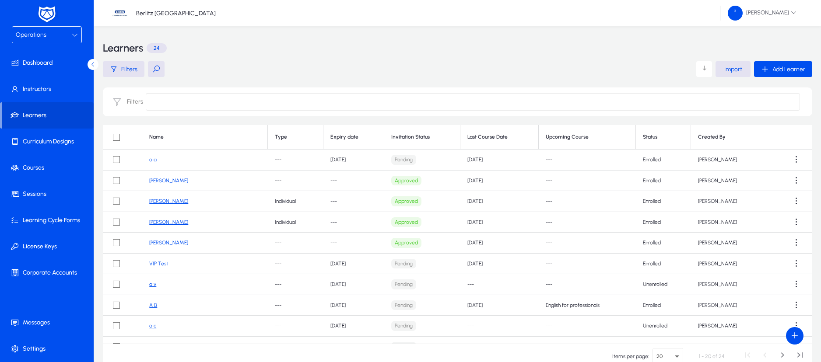
click at [674, 141] on th "Status" at bounding box center [663, 137] width 55 height 24
click at [732, 131] on th "Created By" at bounding box center [729, 137] width 76 height 24
click at [397, 136] on th "Invitation Status" at bounding box center [422, 137] width 76 height 24
click at [368, 136] on th "Expiry date" at bounding box center [353, 137] width 61 height 24
click at [662, 137] on th "Status" at bounding box center [663, 137] width 55 height 24
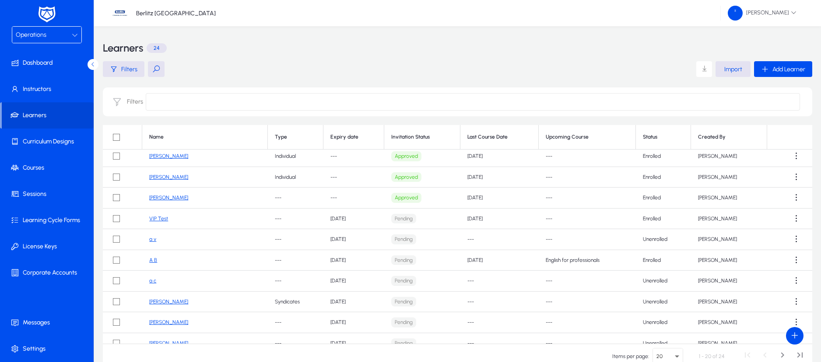
scroll to position [66, 0]
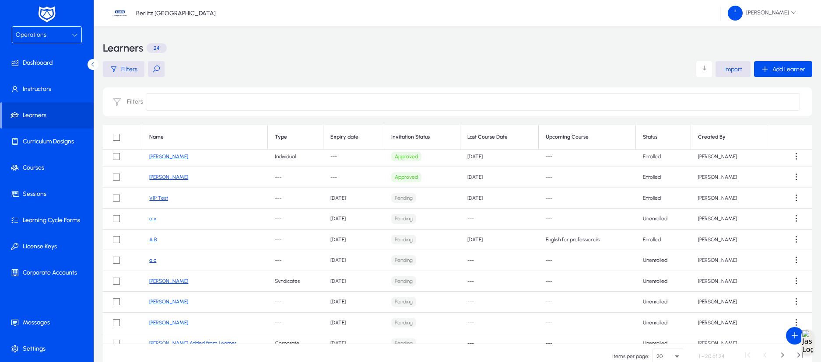
click at [657, 136] on th "Status" at bounding box center [663, 137] width 55 height 24
click at [727, 134] on th "Created By" at bounding box center [729, 137] width 76 height 24
click at [133, 98] on label "Filters" at bounding box center [135, 101] width 16 height 7
click at [171, 102] on input at bounding box center [473, 101] width 654 height 17
click at [184, 145] on span "Learner Type" at bounding box center [171, 145] width 38 height 10
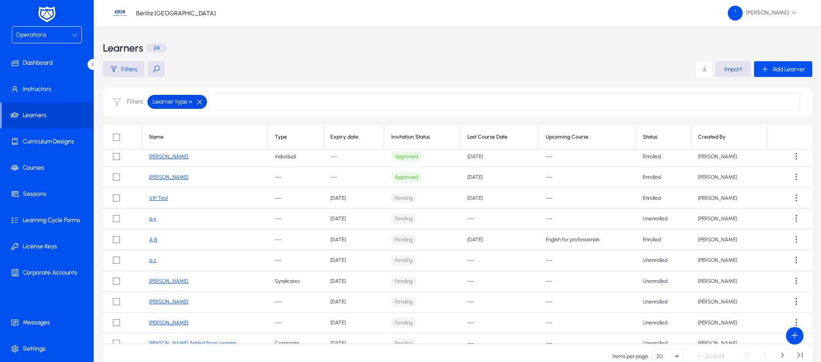
click at [200, 100] on button "button" at bounding box center [199, 102] width 15 height 8
click at [57, 35] on div "Operations" at bounding box center [44, 34] width 56 height 11
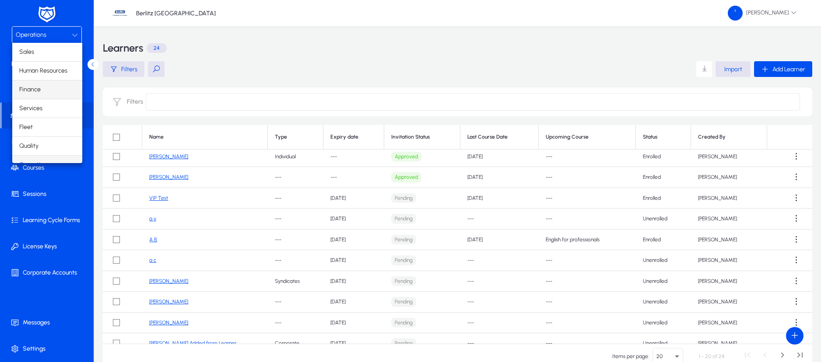
scroll to position [11, 0]
click at [47, 79] on mat-option "Finance" at bounding box center [47, 79] width 70 height 18
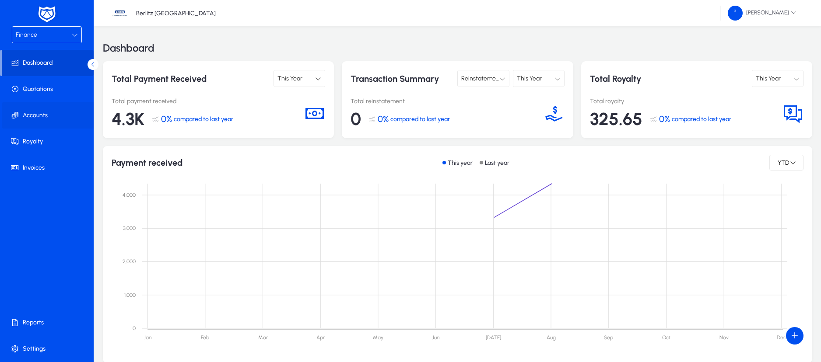
click at [44, 116] on span "Accounts" at bounding box center [49, 115] width 94 height 9
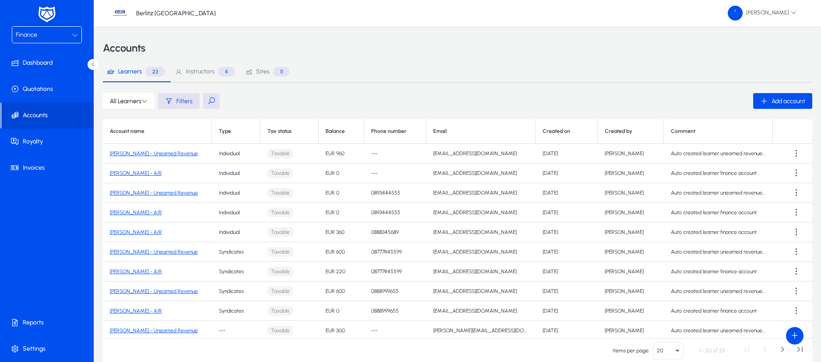
click at [223, 102] on div "All Learners Filters Add account" at bounding box center [457, 101] width 709 height 16
click at [214, 98] on button at bounding box center [211, 101] width 17 height 16
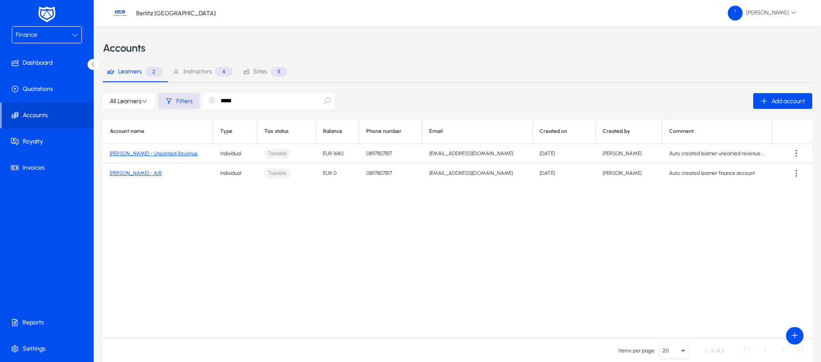
type input "*****"
click at [186, 152] on link "[PERSON_NAME] - Unearned Revenue" at bounding box center [154, 153] width 88 height 6
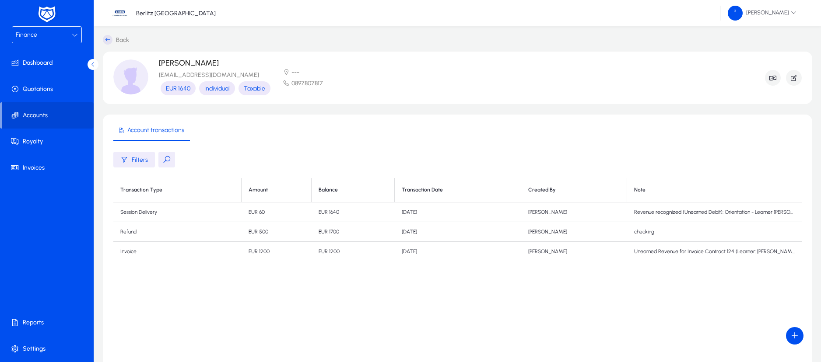
click at [145, 211] on td "Session Delivery" at bounding box center [177, 213] width 128 height 20
click at [206, 220] on td "Session Delivery" at bounding box center [177, 213] width 128 height 20
click at [680, 206] on td "Revenue recognized (Unearned Debit): Orientation - Learner [PERSON_NAME] (ID: 1…" at bounding box center [714, 213] width 175 height 20
click at [794, 82] on span "button" at bounding box center [794, 77] width 16 height 21
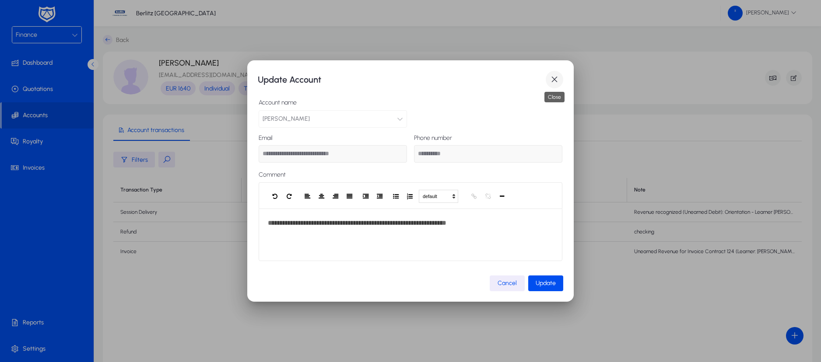
click at [557, 73] on span "button" at bounding box center [553, 79] width 17 height 17
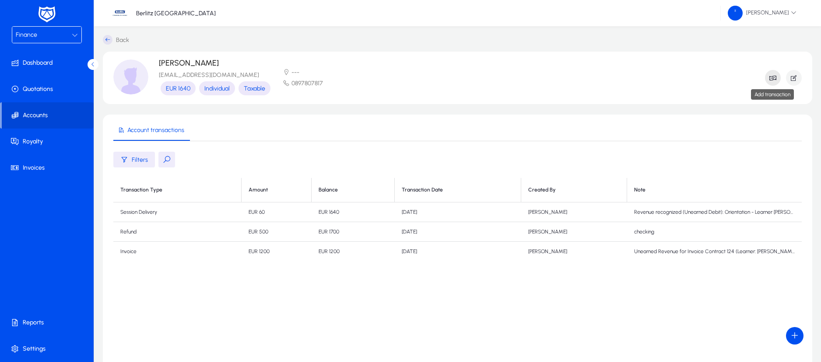
click at [769, 74] on icon "button" at bounding box center [773, 78] width 8 height 8
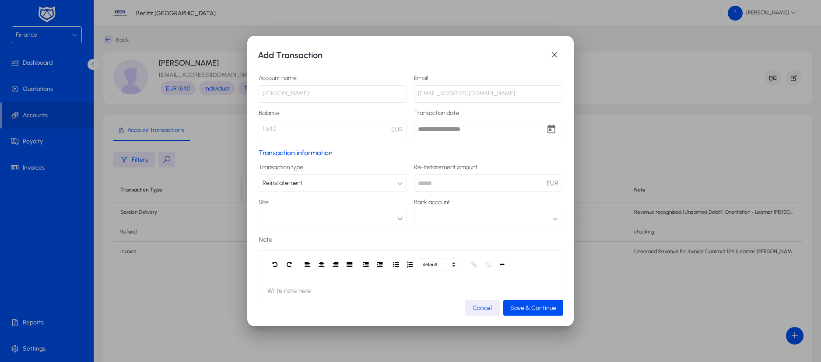
click at [314, 182] on div "Reinstatement" at bounding box center [329, 183] width 134 height 11
click at [553, 54] on div at bounding box center [410, 181] width 821 height 362
click at [397, 185] on icon at bounding box center [400, 183] width 6 height 6
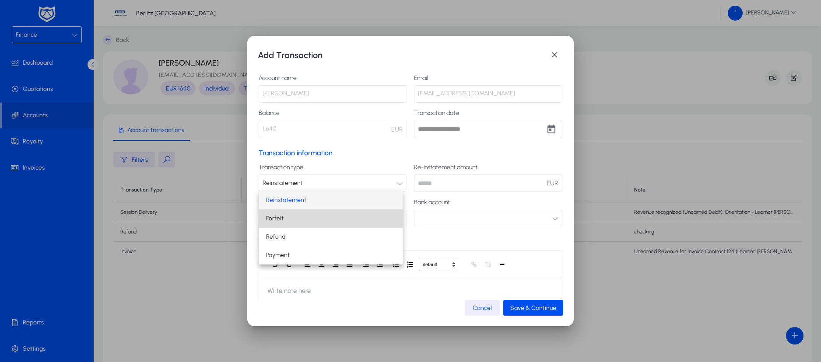
click at [323, 218] on mat-option "Forfeit" at bounding box center [330, 219] width 143 height 18
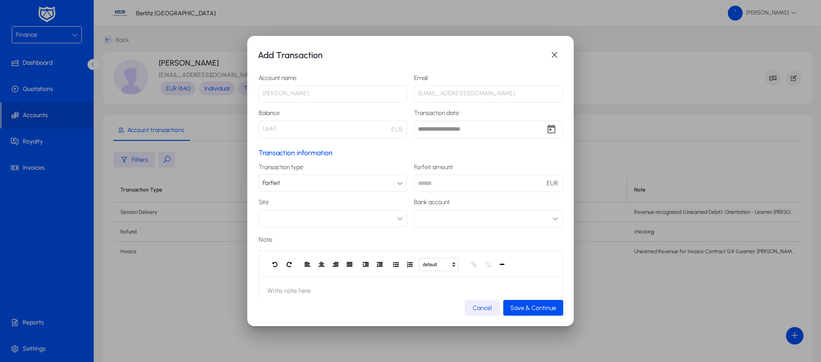
click at [491, 183] on input "number" at bounding box center [488, 183] width 148 height 17
type input "**"
click at [397, 218] on icon "button" at bounding box center [400, 219] width 6 height 6
click at [418, 183] on div at bounding box center [410, 181] width 821 height 362
drag, startPoint x: 423, startPoint y: 185, endPoint x: 414, endPoint y: 185, distance: 9.2
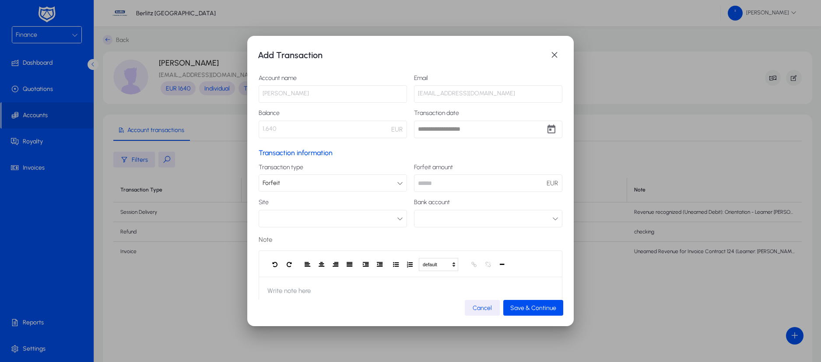
click at [414, 185] on input "**" at bounding box center [488, 183] width 148 height 17
click at [397, 217] on icon "button" at bounding box center [400, 219] width 6 height 6
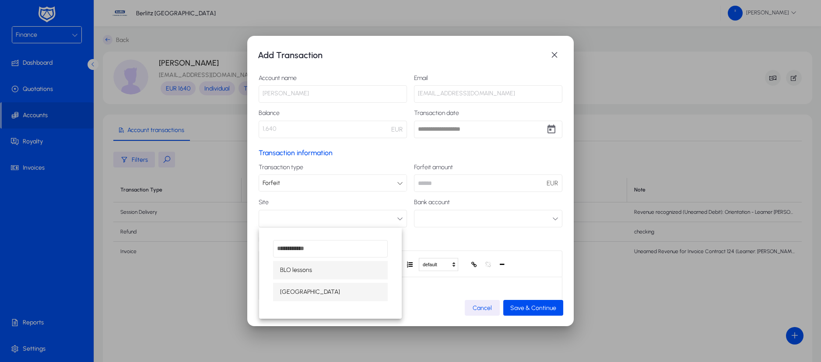
click at [311, 290] on span "[GEOGRAPHIC_DATA]" at bounding box center [310, 292] width 60 height 10
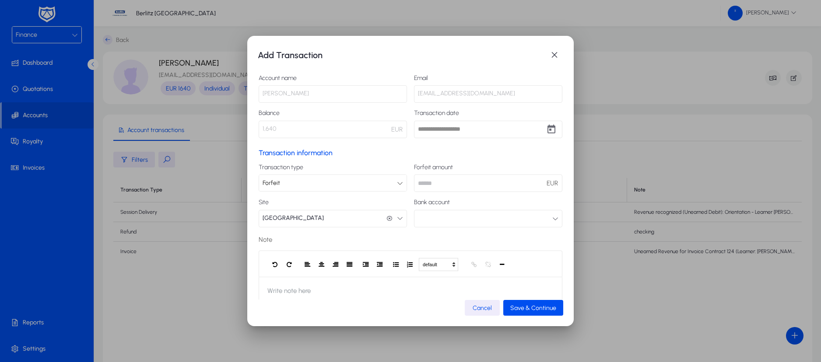
click at [437, 220] on button "button" at bounding box center [488, 218] width 148 height 17
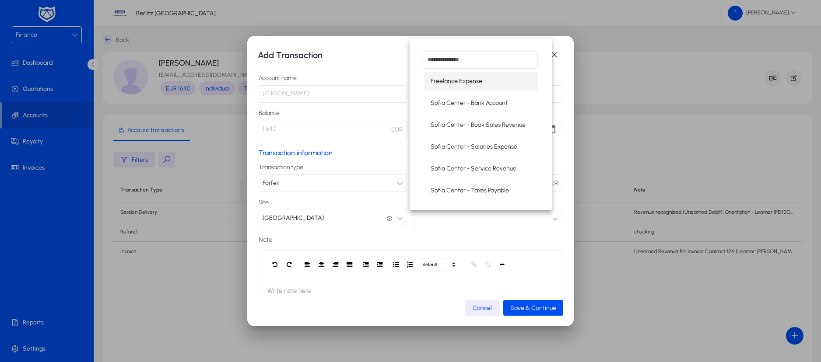
click at [439, 220] on div at bounding box center [410, 181] width 821 height 362
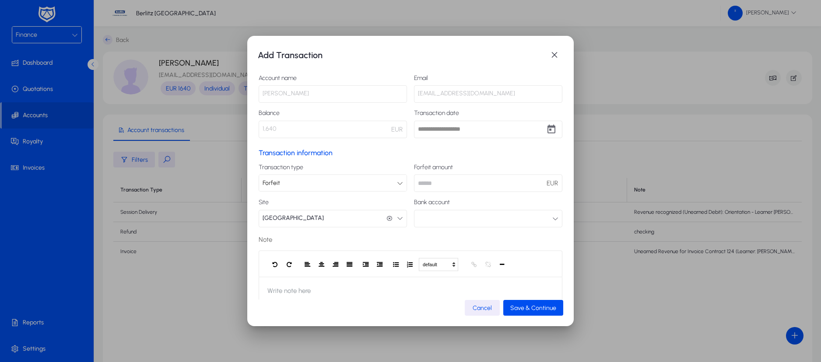
click at [439, 241] on label "Note" at bounding box center [411, 239] width 304 height 10
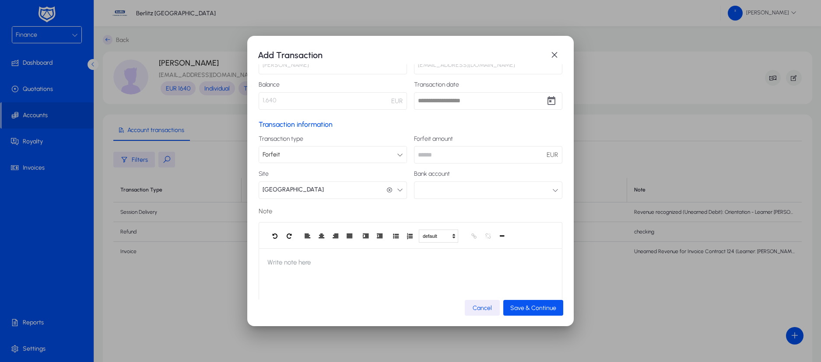
scroll to position [44, 0]
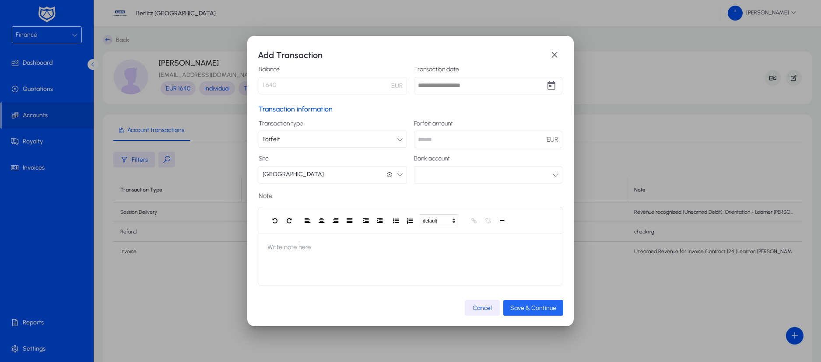
click at [533, 306] on span "Save & Continue" at bounding box center [533, 307] width 46 height 7
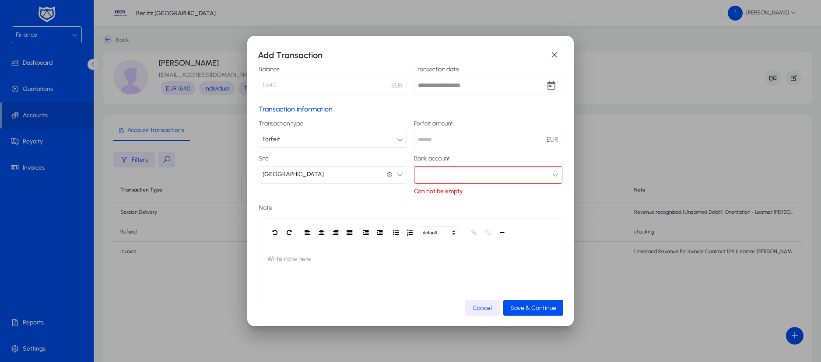
click at [479, 172] on button "button" at bounding box center [488, 174] width 148 height 17
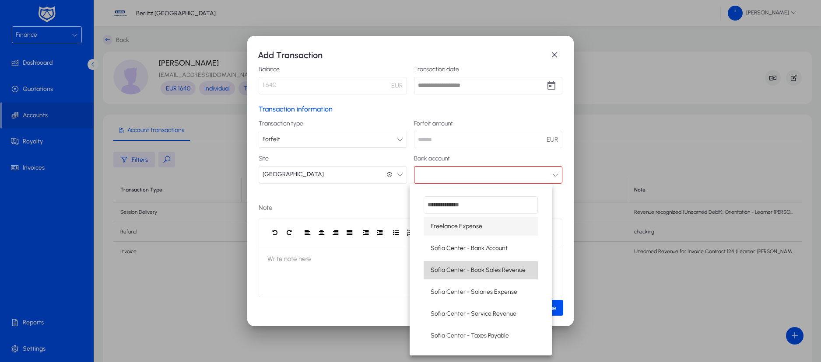
click at [494, 266] on span "Sofia Center - Book Sales Revenue" at bounding box center [477, 270] width 95 height 10
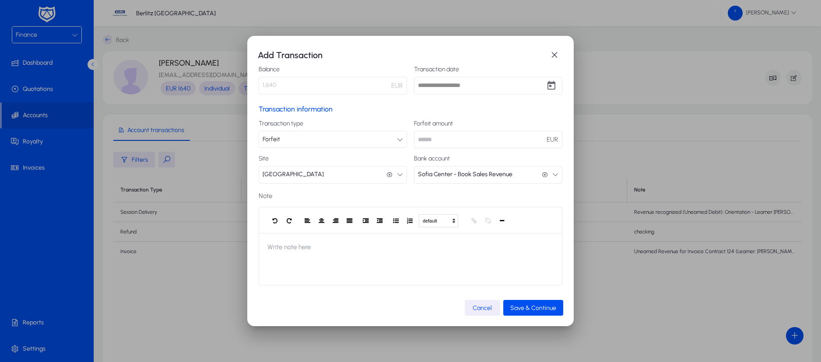
click at [514, 171] on button "Sofia Center - Book Sales Revenue Sofia Center - Book Sales Revenue" at bounding box center [488, 174] width 148 height 17
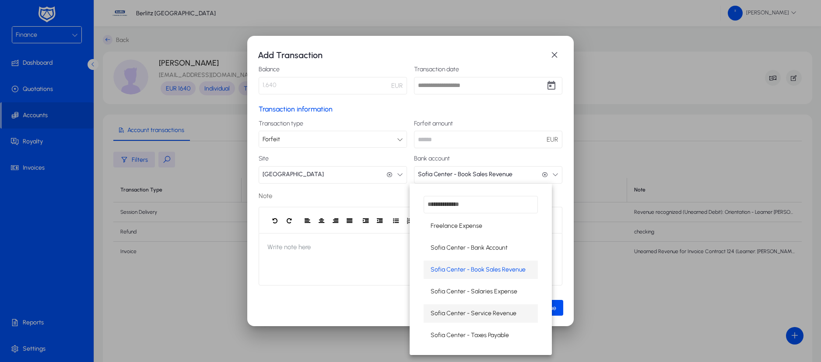
click at [477, 312] on span "Sofia Center - Service Revenue" at bounding box center [473, 313] width 86 height 10
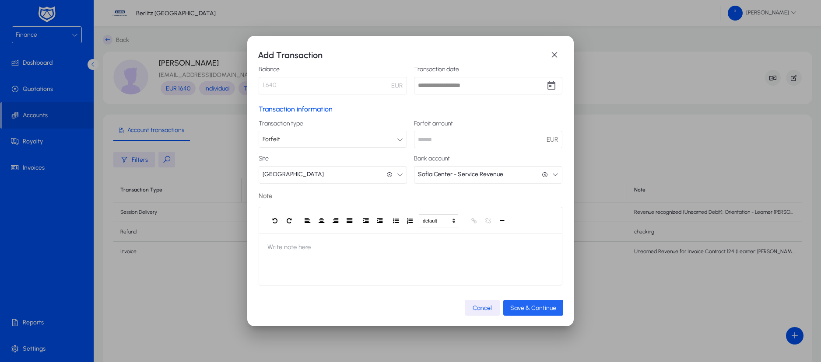
click at [529, 309] on span "Save & Continue" at bounding box center [533, 307] width 46 height 7
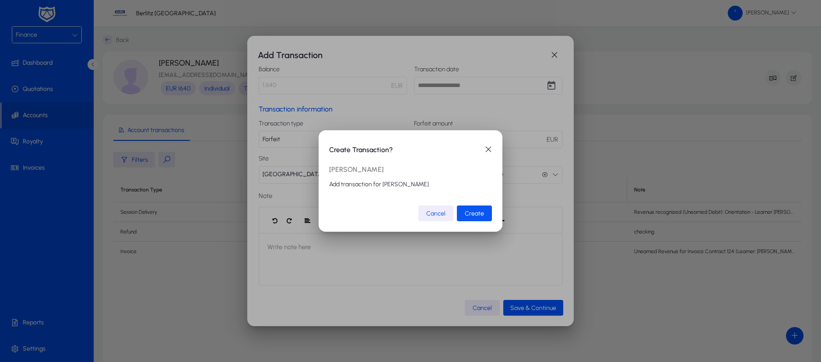
click at [485, 208] on span "submit" at bounding box center [474, 213] width 35 height 21
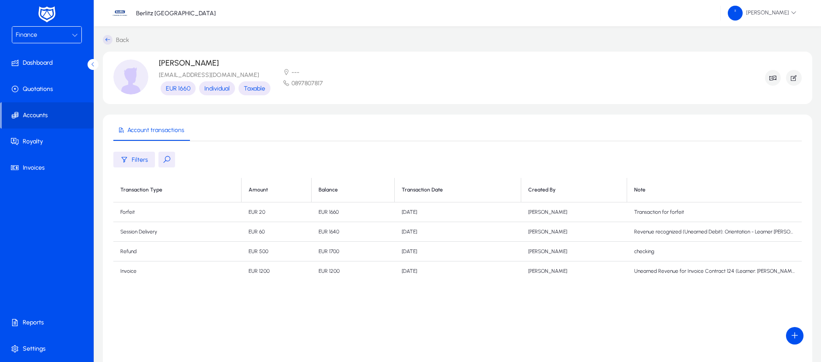
click at [181, 216] on td "Forfeit" at bounding box center [177, 213] width 128 height 20
click at [266, 213] on td "EUR 20" at bounding box center [276, 213] width 70 height 20
click at [407, 213] on td "[DATE]" at bounding box center [458, 213] width 126 height 20
click at [544, 213] on td "[PERSON_NAME]" at bounding box center [574, 213] width 106 height 20
click at [270, 213] on td "EUR 20" at bounding box center [276, 213] width 70 height 20
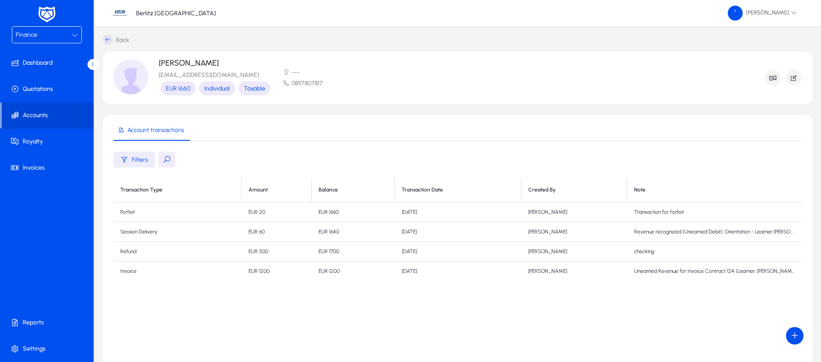
click at [356, 210] on td "EUR 1660" at bounding box center [352, 213] width 83 height 20
click at [439, 214] on td "[DATE]" at bounding box center [458, 213] width 126 height 20
click at [553, 212] on td "[PERSON_NAME]" at bounding box center [574, 213] width 106 height 20
click at [255, 212] on td "EUR 20" at bounding box center [276, 213] width 70 height 20
drag, startPoint x: 255, startPoint y: 212, endPoint x: 243, endPoint y: 213, distance: 12.3
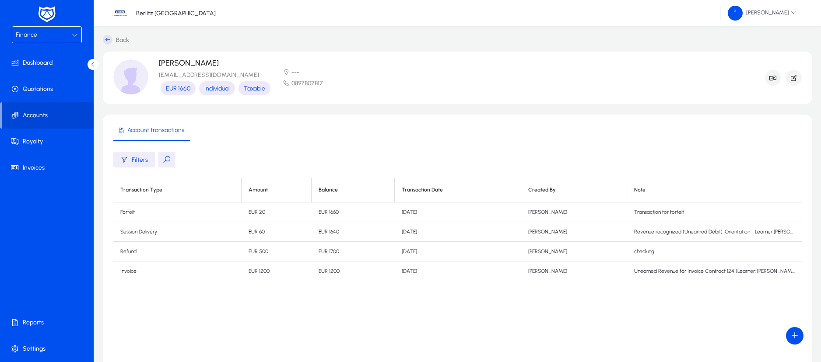
click at [243, 213] on td "EUR 20" at bounding box center [276, 213] width 70 height 20
click at [229, 214] on td "Forfeit" at bounding box center [177, 213] width 128 height 20
click at [547, 216] on td "[PERSON_NAME]" at bounding box center [574, 213] width 106 height 20
click at [548, 213] on td "[PERSON_NAME]" at bounding box center [574, 213] width 106 height 20
click at [680, 214] on td "Transaction for forfeit" at bounding box center [714, 213] width 175 height 20
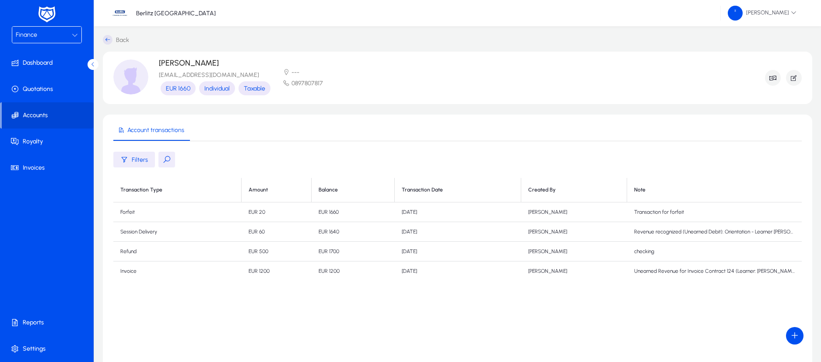
drag, startPoint x: 672, startPoint y: 213, endPoint x: 684, endPoint y: 214, distance: 11.4
click at [684, 214] on td "Transaction for forfeit" at bounding box center [714, 213] width 175 height 20
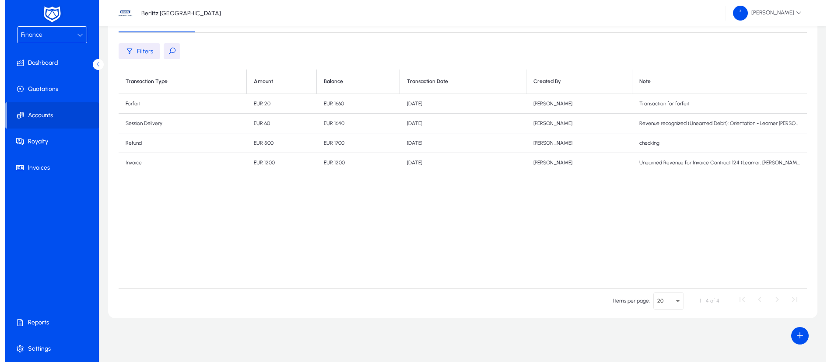
scroll to position [0, 0]
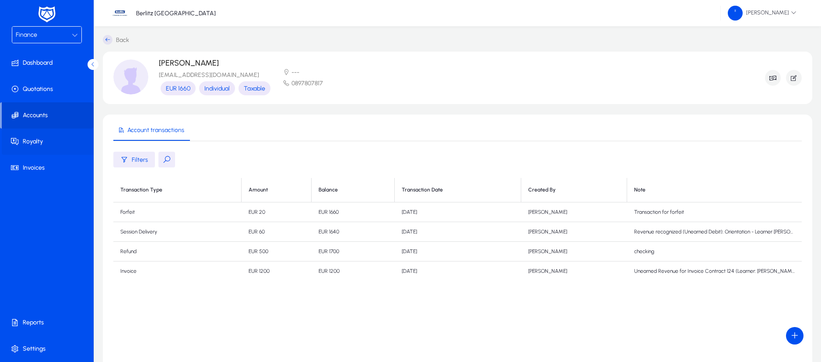
click at [29, 148] on span at bounding box center [49, 141] width 94 height 21
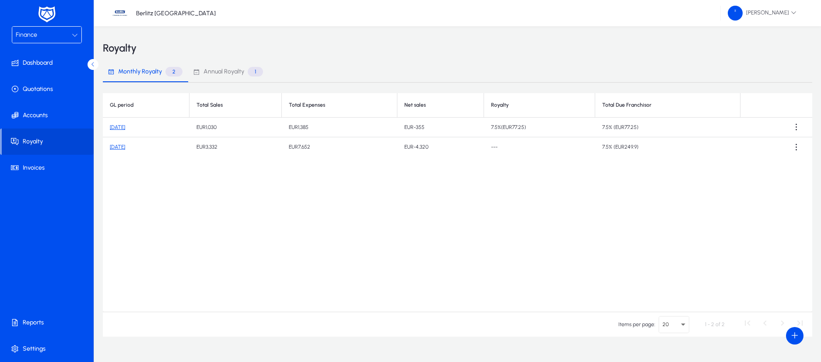
click at [125, 127] on link "[DATE]" at bounding box center [117, 127] width 15 height 6
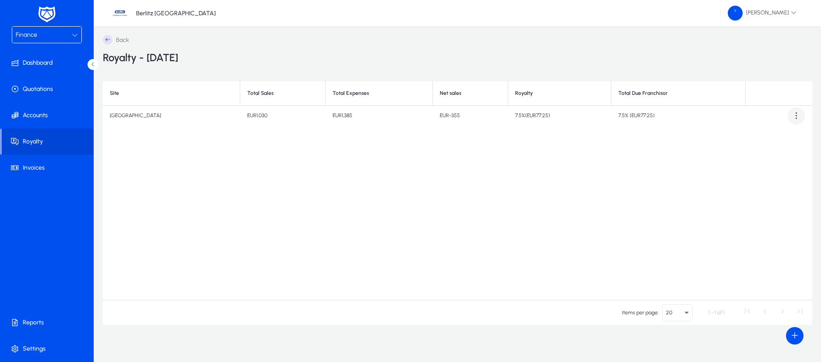
click at [798, 115] on span at bounding box center [795, 115] width 17 height 17
click at [789, 139] on span "Download report" at bounding box center [777, 137] width 39 height 8
click at [108, 38] on icon at bounding box center [108, 40] width 10 height 10
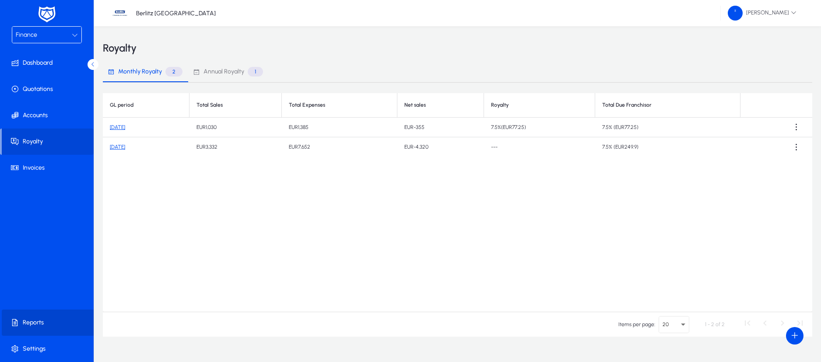
click at [40, 324] on span "Reports" at bounding box center [49, 322] width 94 height 9
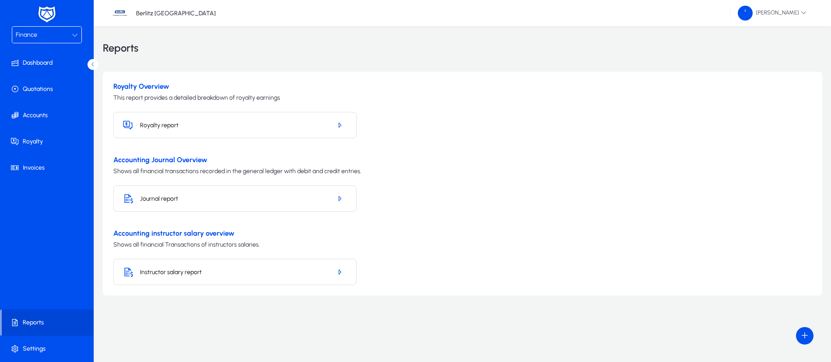
click at [173, 200] on h5 "Journal report" at bounding box center [232, 198] width 185 height 7
click at [341, 200] on icon "button" at bounding box center [340, 199] width 8 height 8
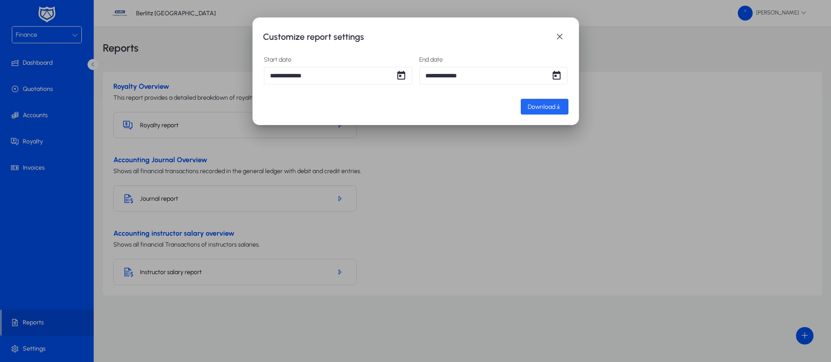
click at [540, 107] on span "Download" at bounding box center [542, 106] width 28 height 7
